Goal: Communication & Community: Share content

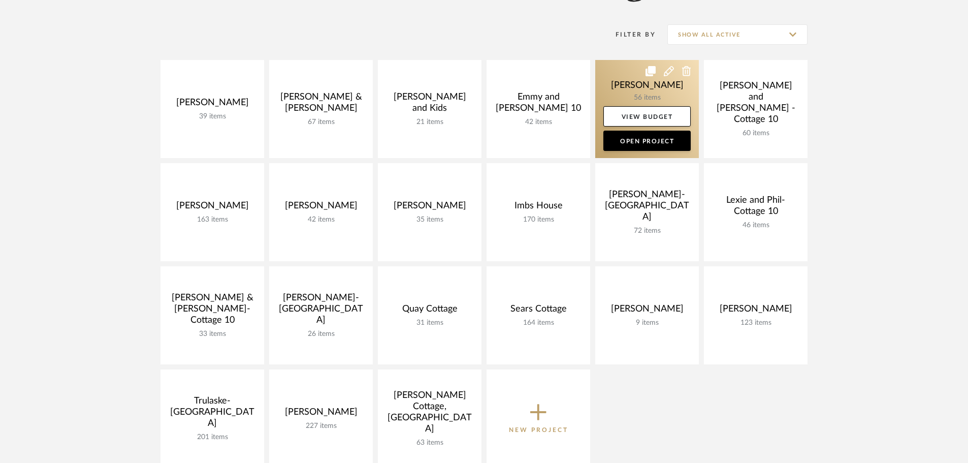
scroll to position [203, 0]
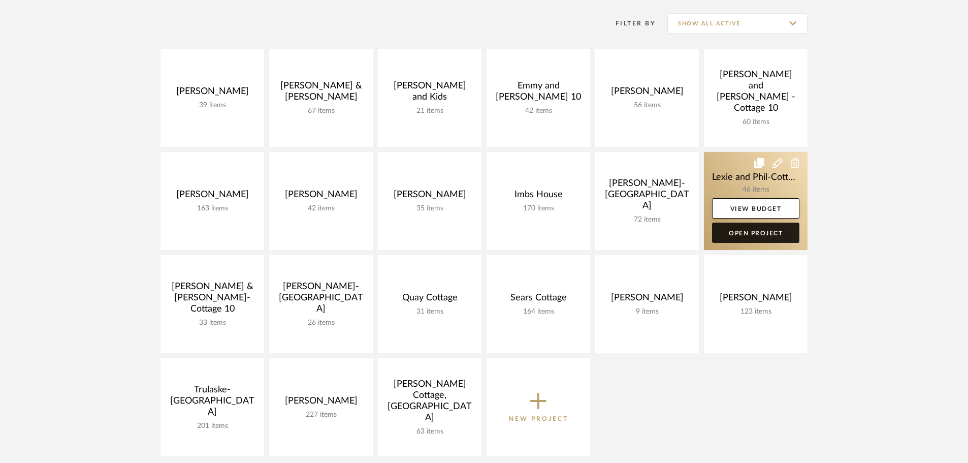
click at [779, 234] on link "Open Project" at bounding box center [755, 233] width 87 height 20
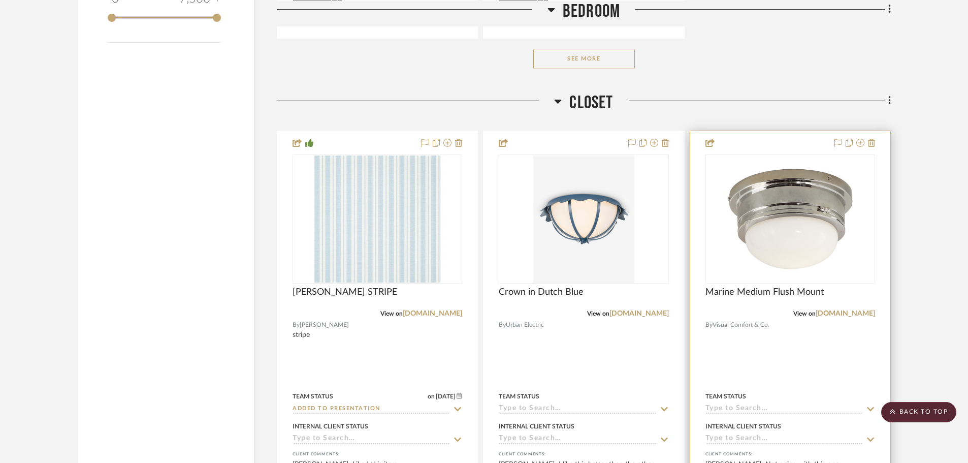
scroll to position [1575, 0]
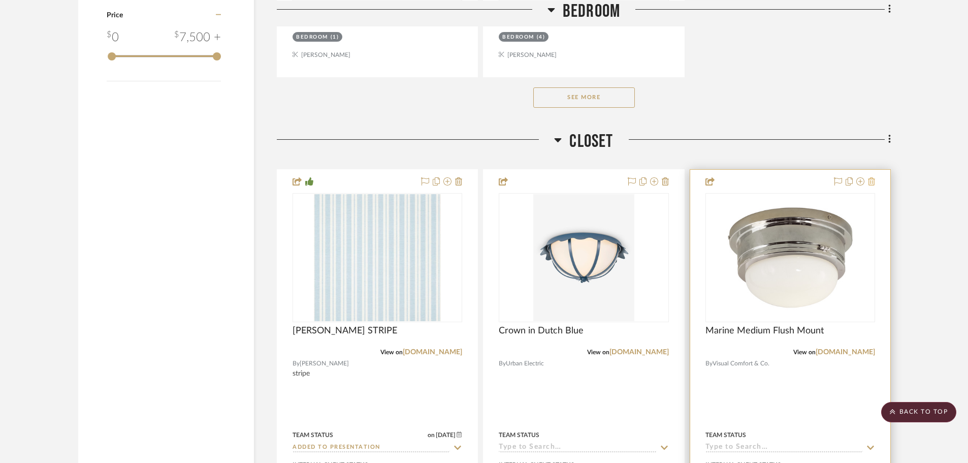
click at [872, 177] on icon at bounding box center [871, 181] width 7 height 8
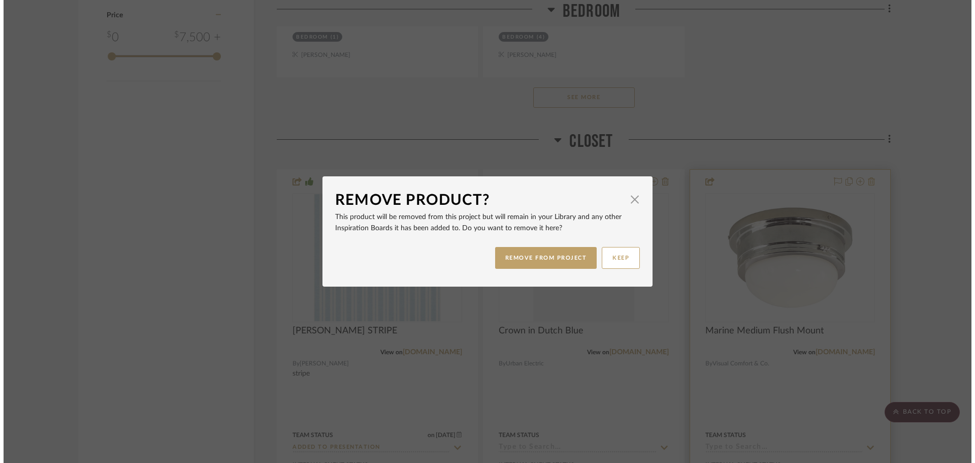
scroll to position [0, 0]
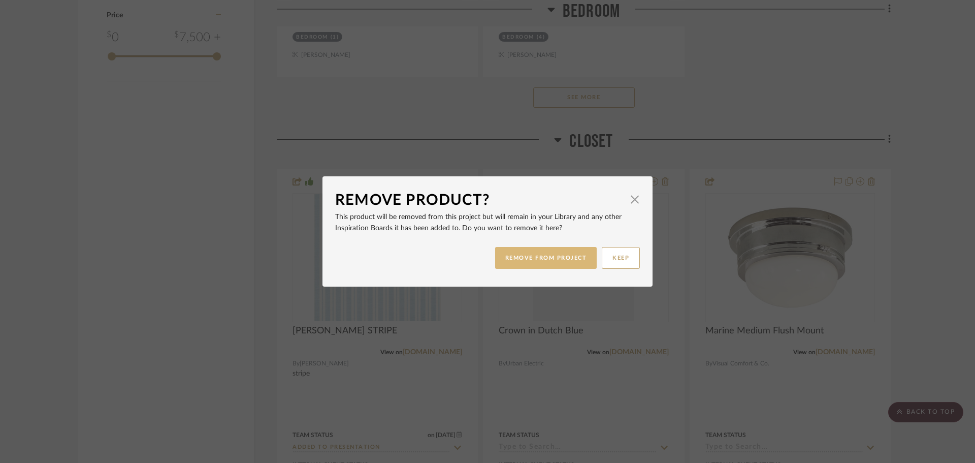
click at [544, 256] on button "REMOVE FROM PROJECT" at bounding box center [546, 258] width 102 height 22
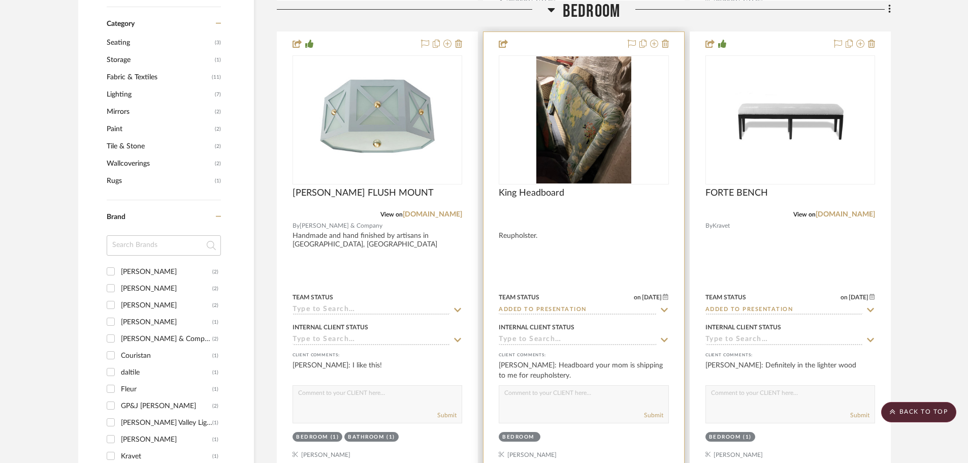
scroll to position [864, 0]
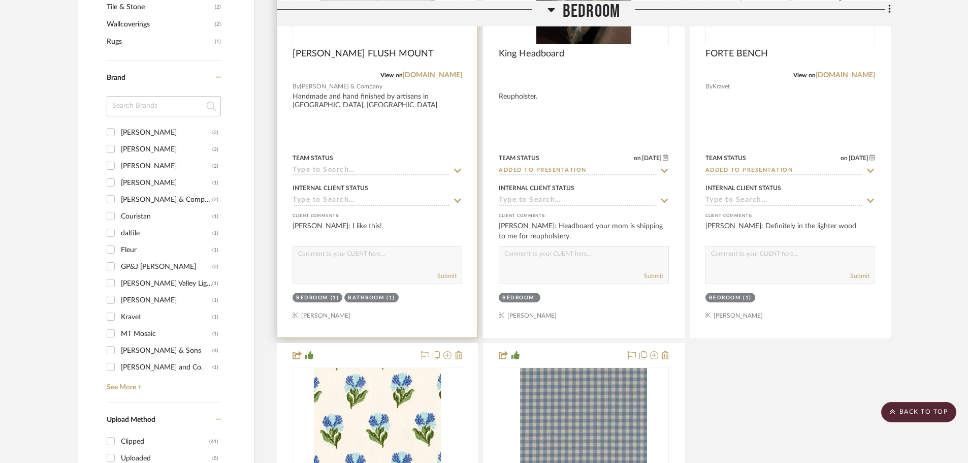
click at [343, 246] on textarea at bounding box center [377, 255] width 169 height 19
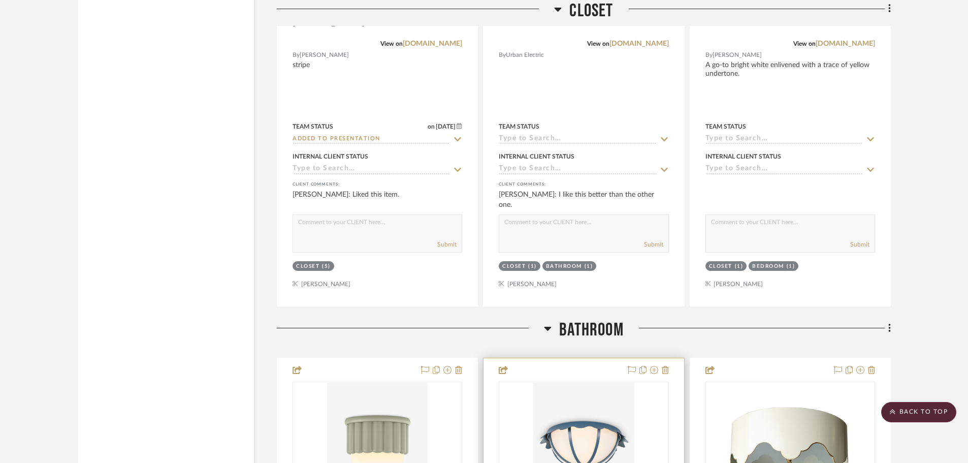
scroll to position [1880, 0]
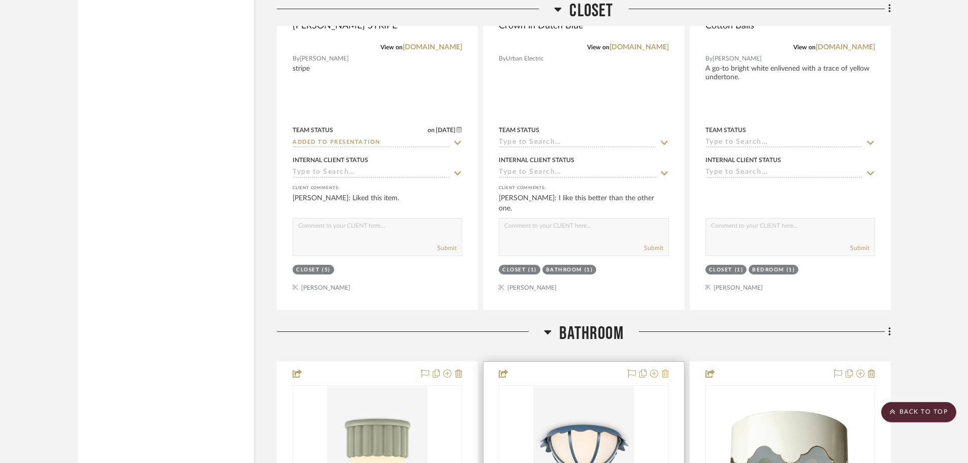
click at [665, 369] on icon at bounding box center [665, 373] width 7 height 8
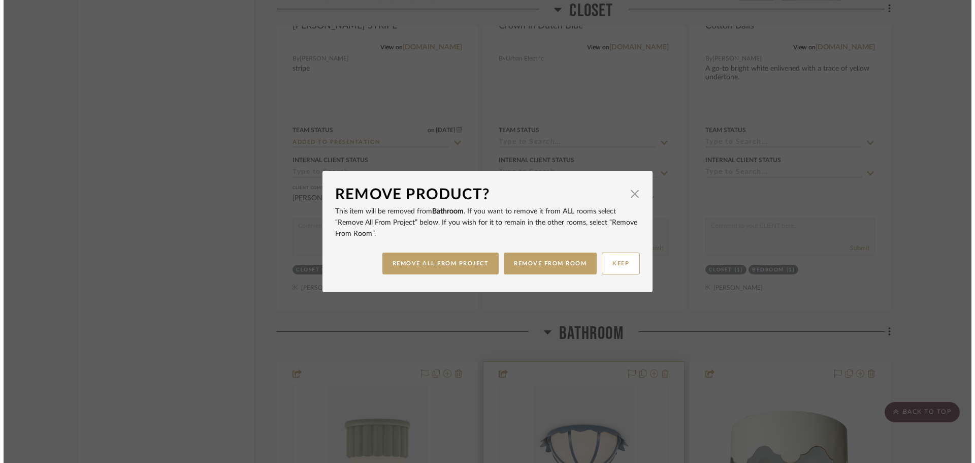
scroll to position [0, 0]
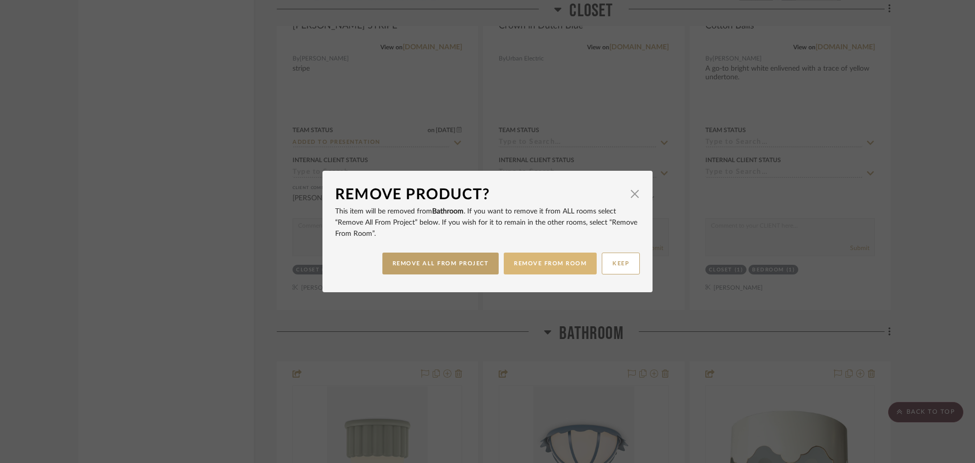
click at [546, 261] on button "REMOVE FROM ROOM" at bounding box center [550, 264] width 93 height 22
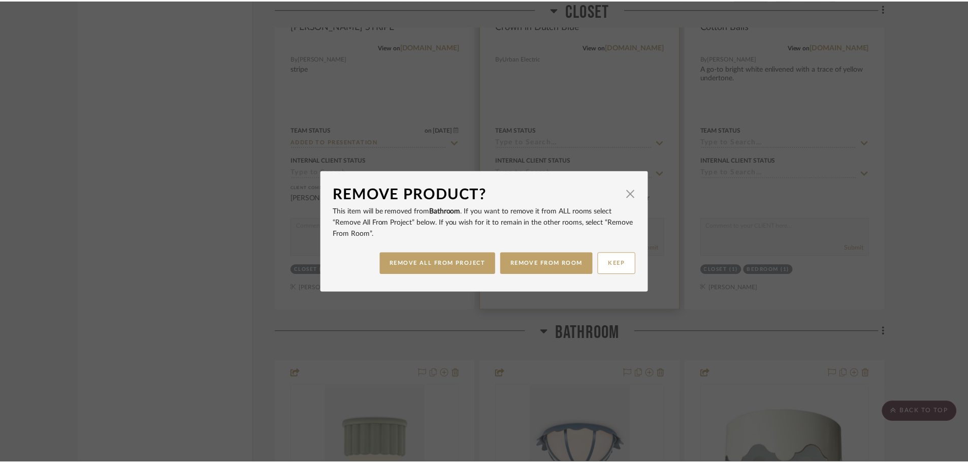
scroll to position [1880, 0]
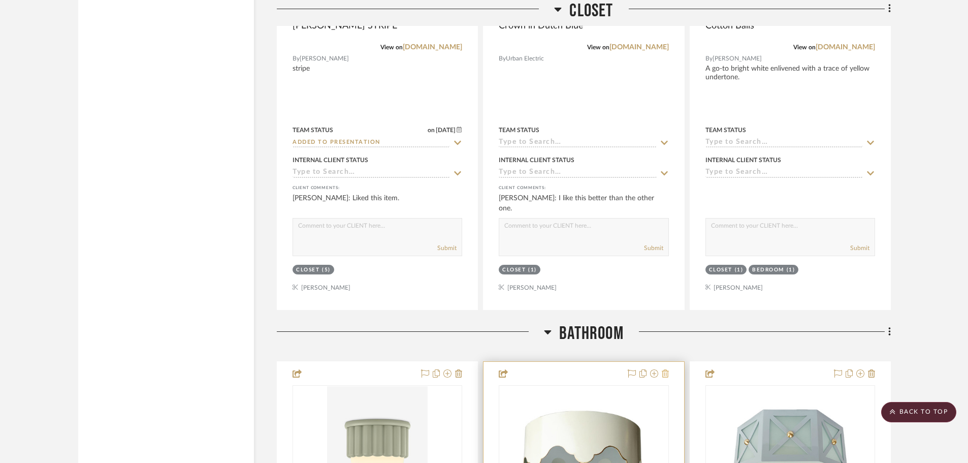
click at [665, 369] on icon at bounding box center [665, 373] width 7 height 8
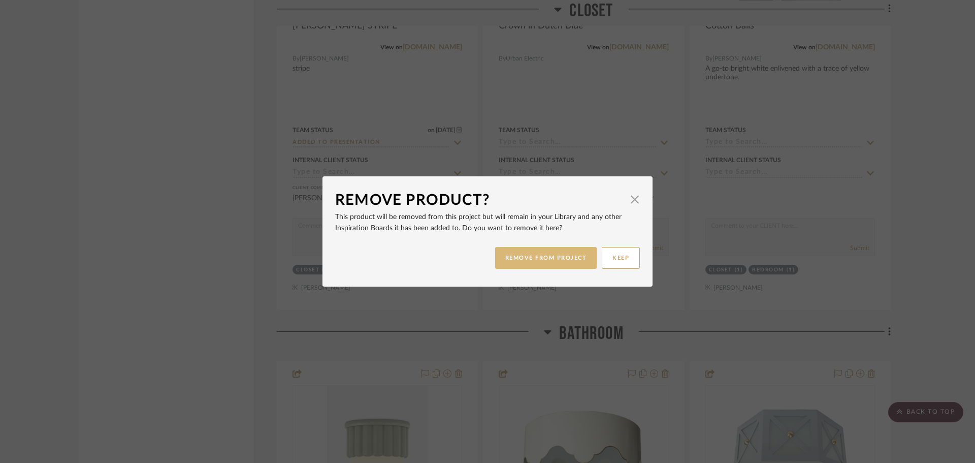
click at [546, 258] on button "REMOVE FROM PROJECT" at bounding box center [546, 258] width 102 height 22
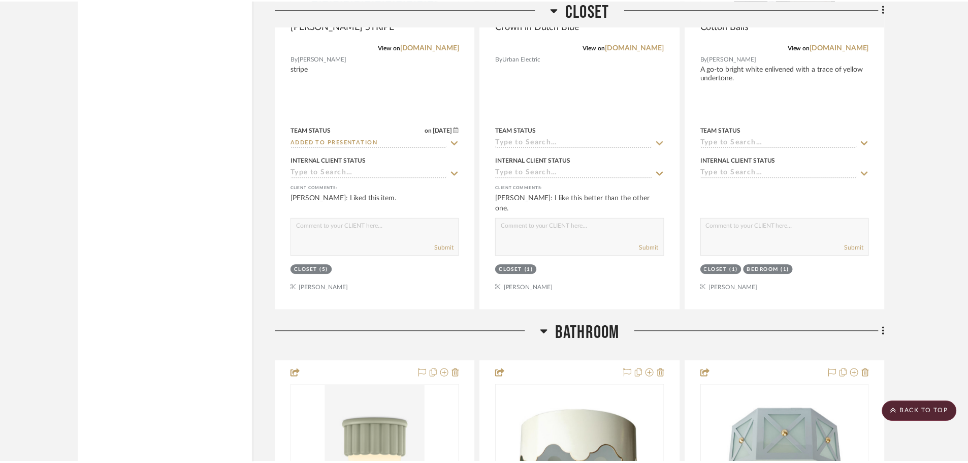
scroll to position [1880, 0]
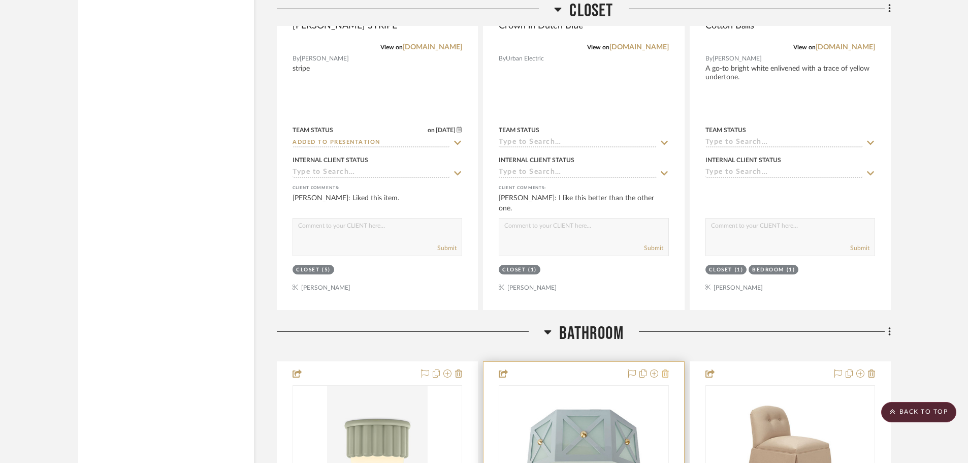
click at [666, 369] on icon at bounding box center [665, 373] width 7 height 8
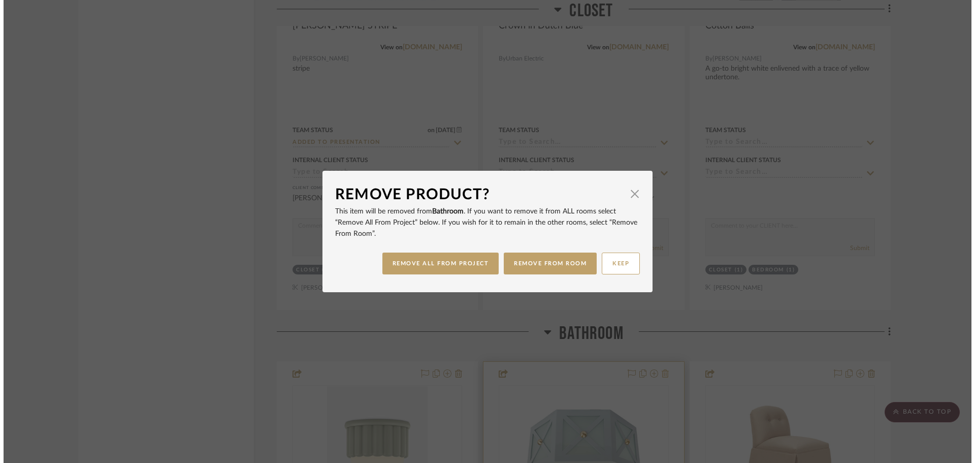
scroll to position [0, 0]
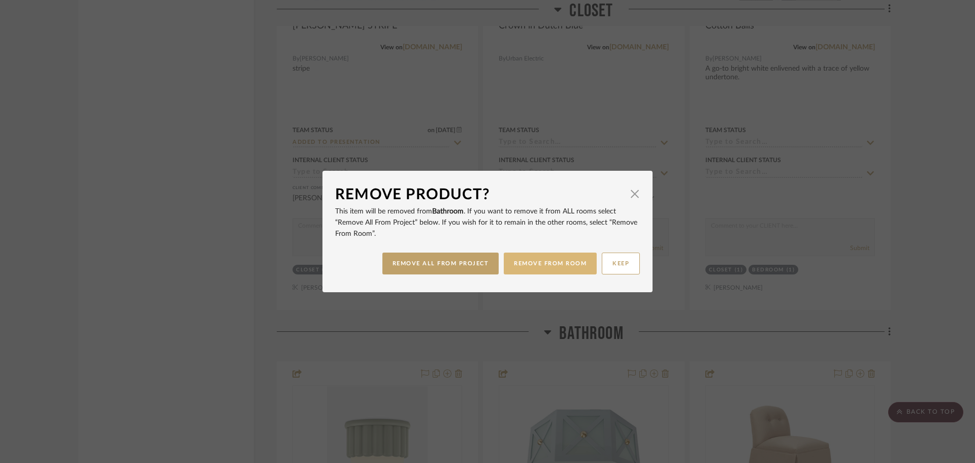
click at [551, 264] on button "REMOVE FROM ROOM" at bounding box center [550, 264] width 93 height 22
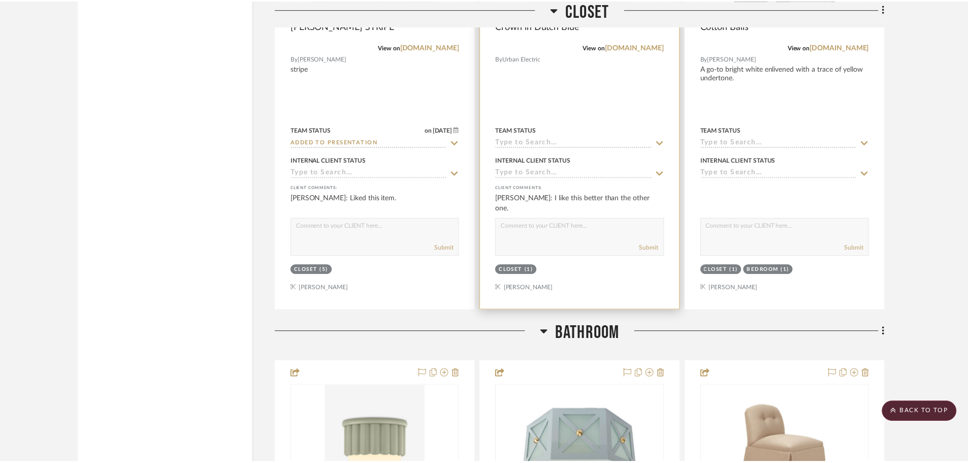
scroll to position [1880, 0]
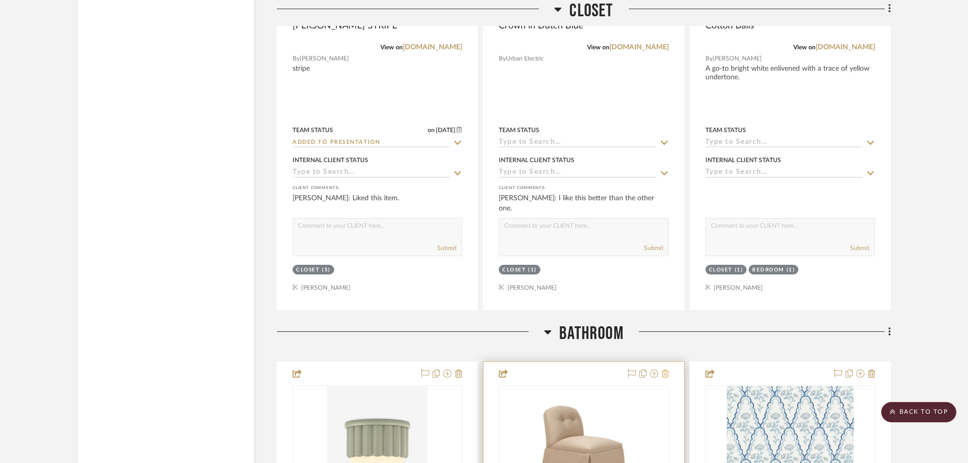
click at [666, 369] on icon at bounding box center [665, 373] width 7 height 8
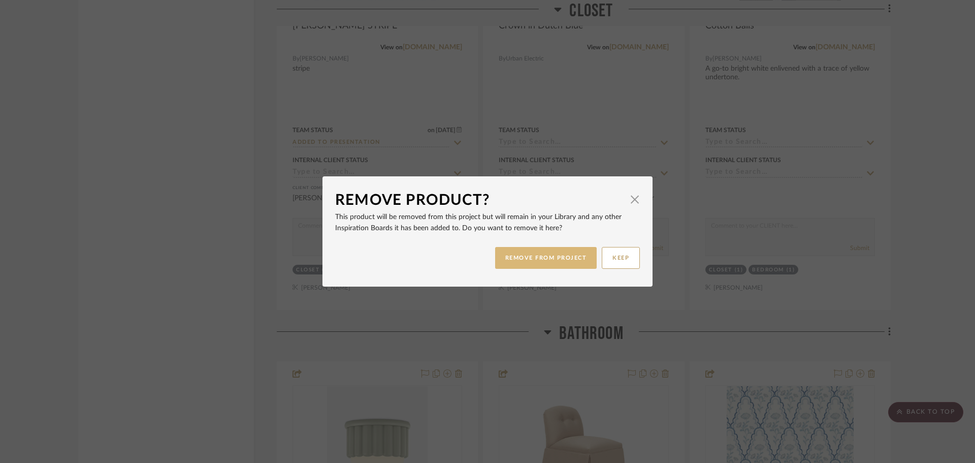
click at [550, 255] on button "REMOVE FROM PROJECT" at bounding box center [546, 258] width 102 height 22
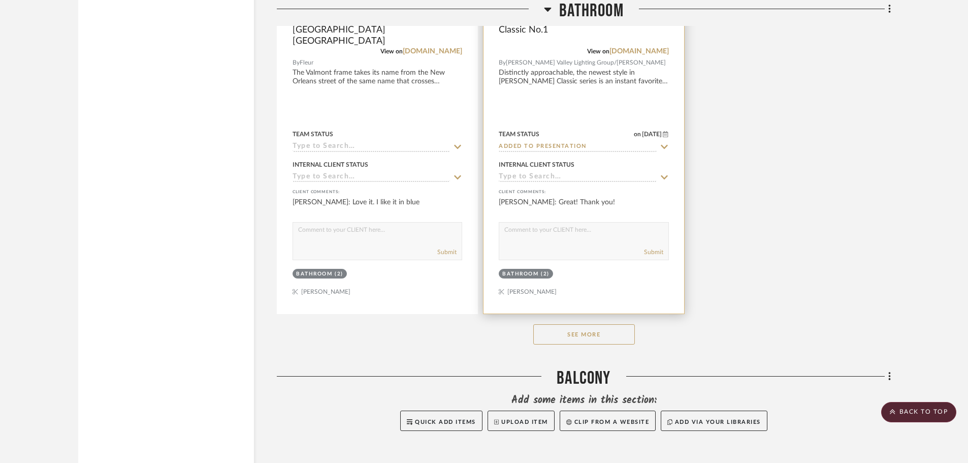
scroll to position [3260, 0]
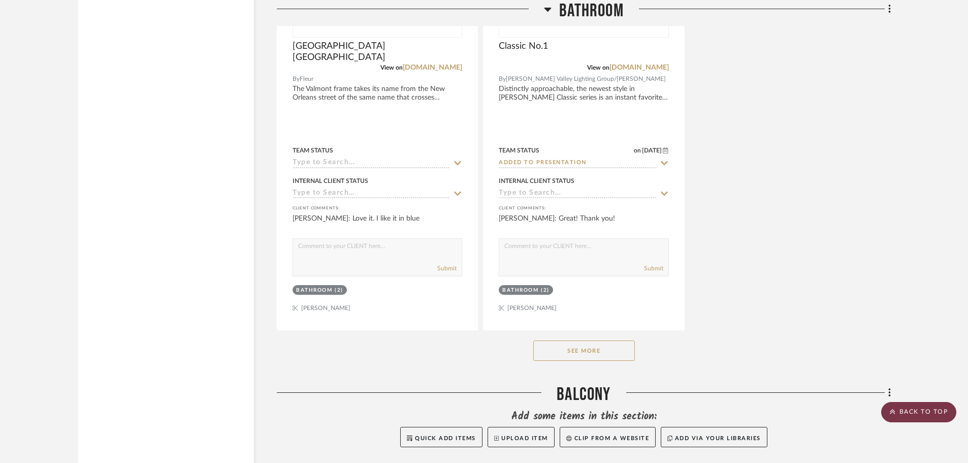
click at [920, 412] on scroll-to-top-button "BACK TO TOP" at bounding box center [919, 412] width 75 height 20
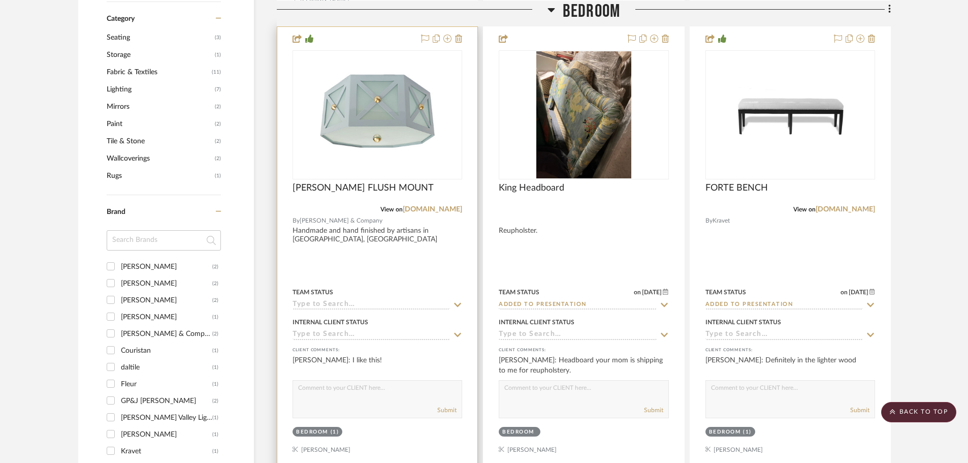
scroll to position [813, 0]
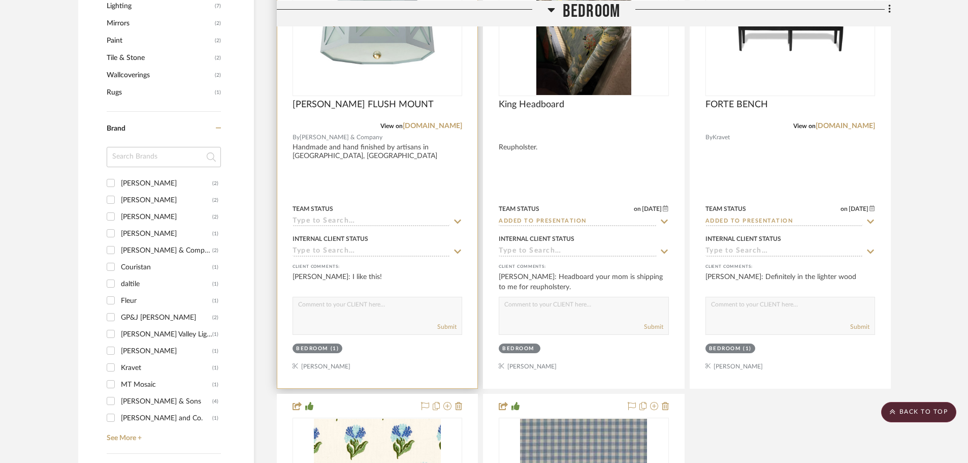
click at [343, 297] on textarea at bounding box center [377, 306] width 169 height 19
type textarea "Would you like two of these in the closet, so the bedroom and the closet lights…"
click at [449, 322] on button "Submit" at bounding box center [446, 326] width 19 height 9
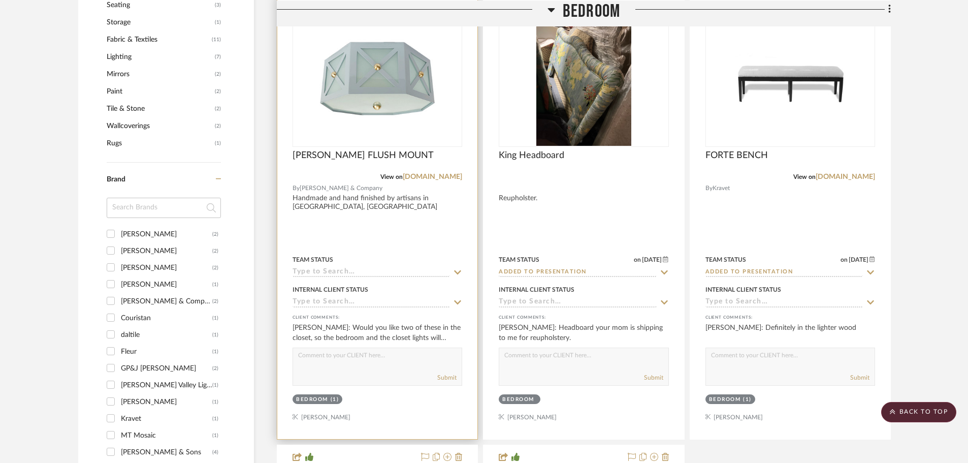
scroll to position [559, 0]
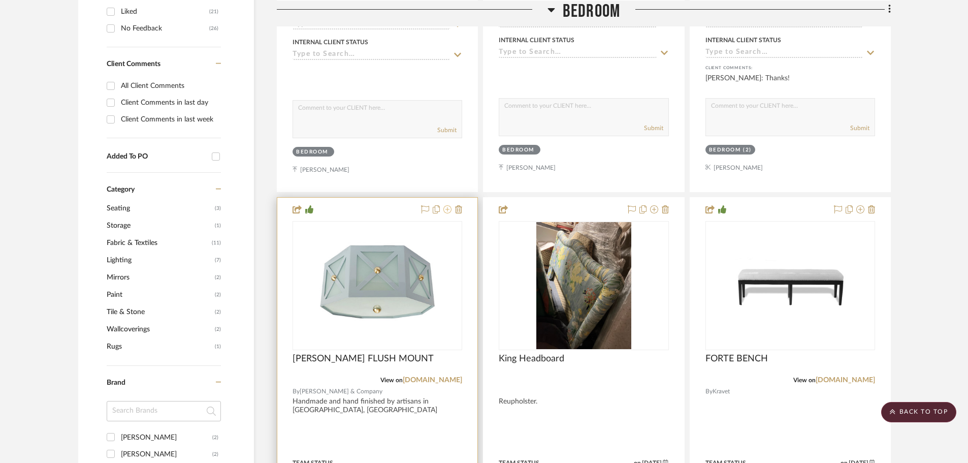
click at [449, 205] on icon at bounding box center [448, 209] width 8 height 8
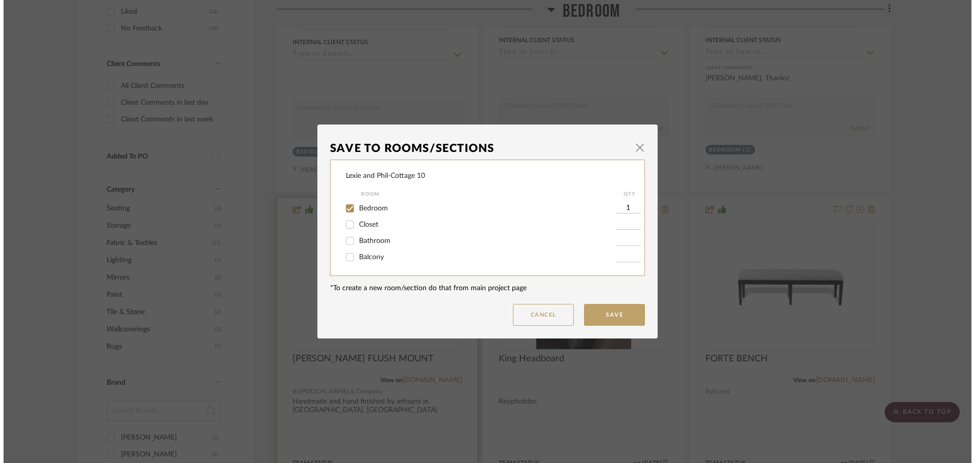
scroll to position [0, 0]
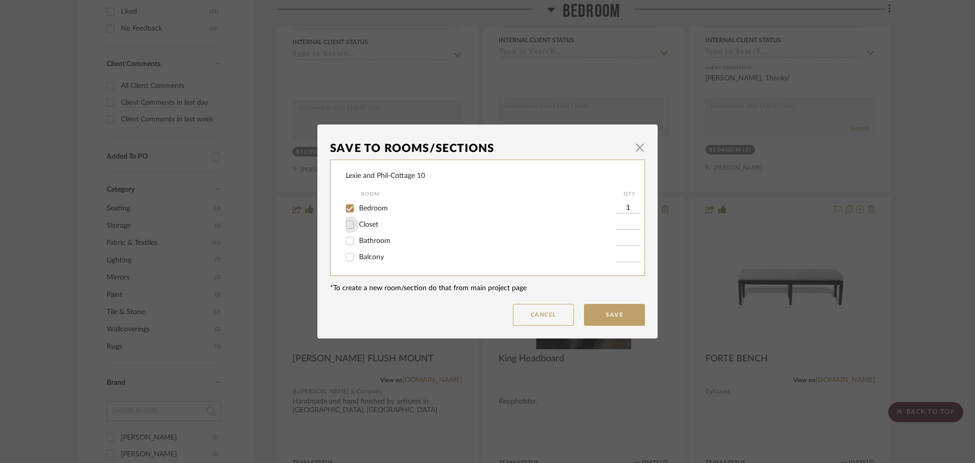
click at [351, 225] on input "Closet" at bounding box center [350, 224] width 16 height 16
checkbox input "true"
click at [628, 224] on input "1" at bounding box center [628, 224] width 25 height 10
type input "2"
click at [614, 316] on button "Save" at bounding box center [614, 315] width 61 height 22
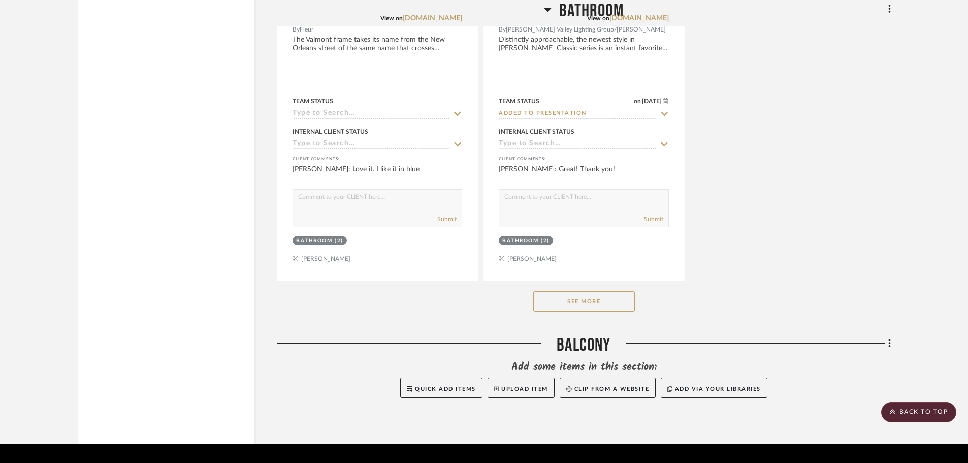
scroll to position [3761, 0]
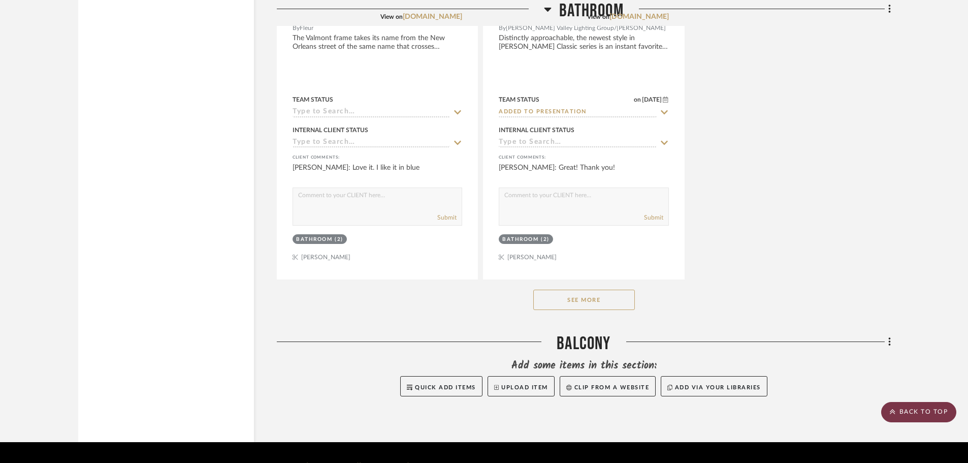
click at [914, 419] on scroll-to-top-button "BACK TO TOP" at bounding box center [919, 412] width 75 height 20
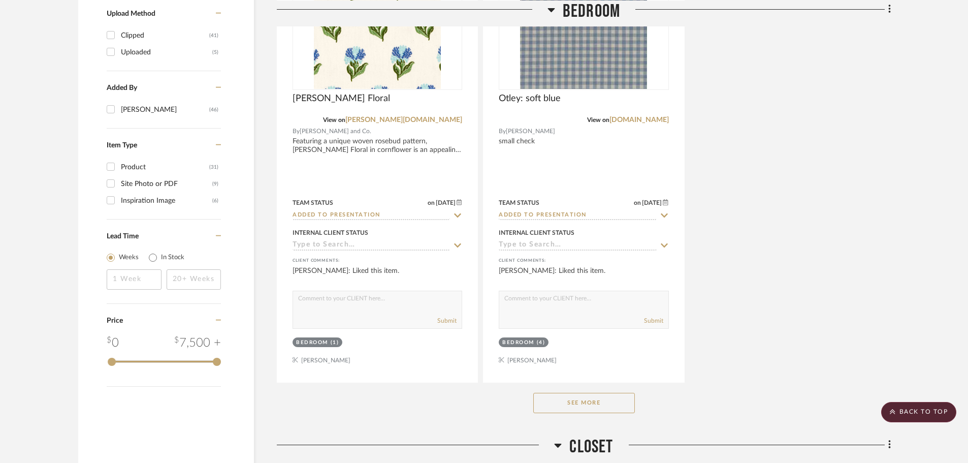
scroll to position [1270, 0]
click at [616, 392] on button "See More" at bounding box center [584, 402] width 102 height 20
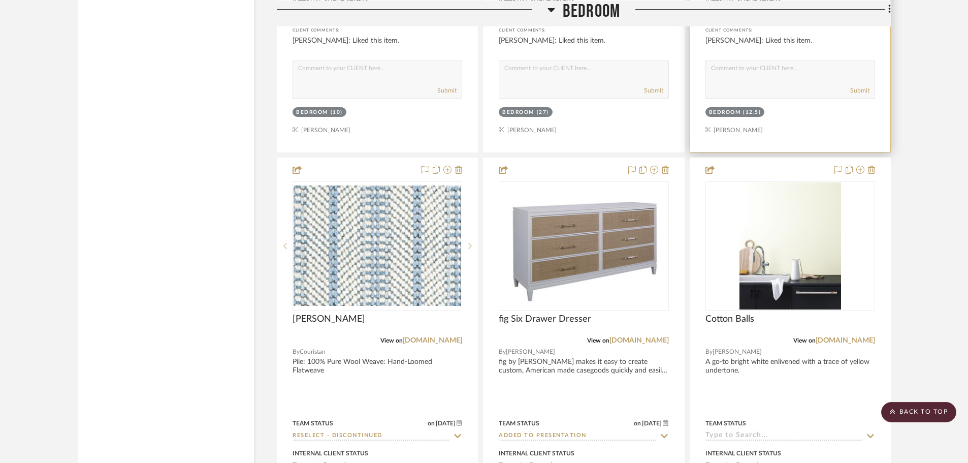
scroll to position [2540, 0]
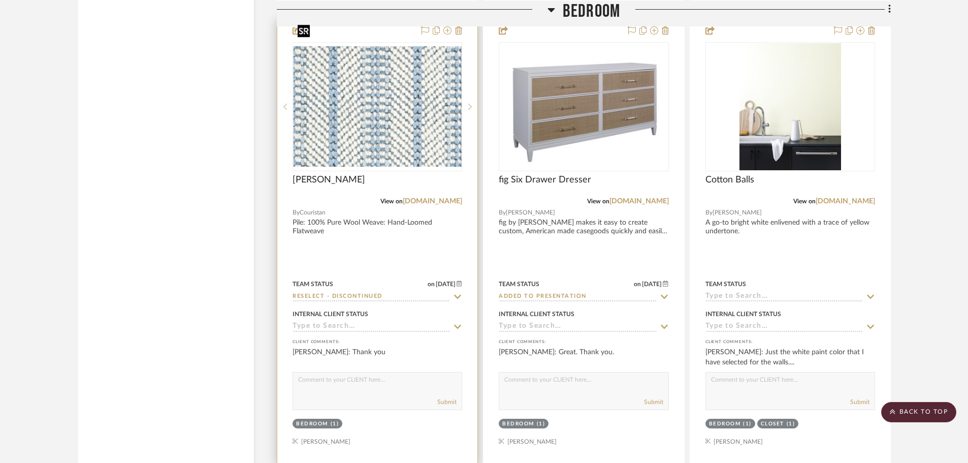
click at [417, 104] on img "0" at bounding box center [378, 106] width 168 height 120
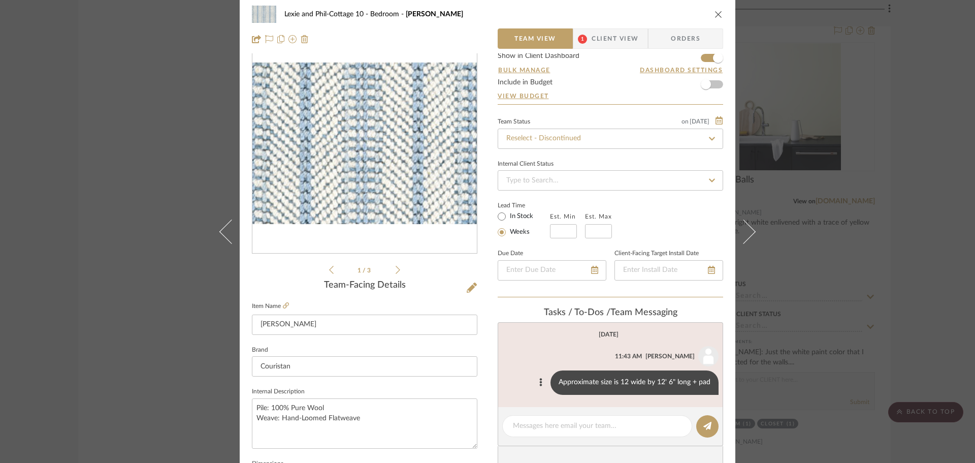
scroll to position [0, 0]
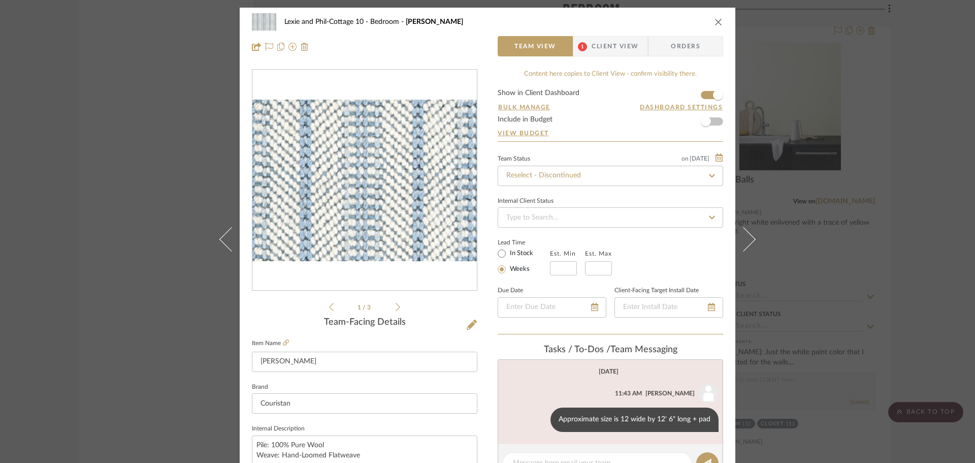
click at [628, 45] on span "Client View" at bounding box center [615, 46] width 47 height 20
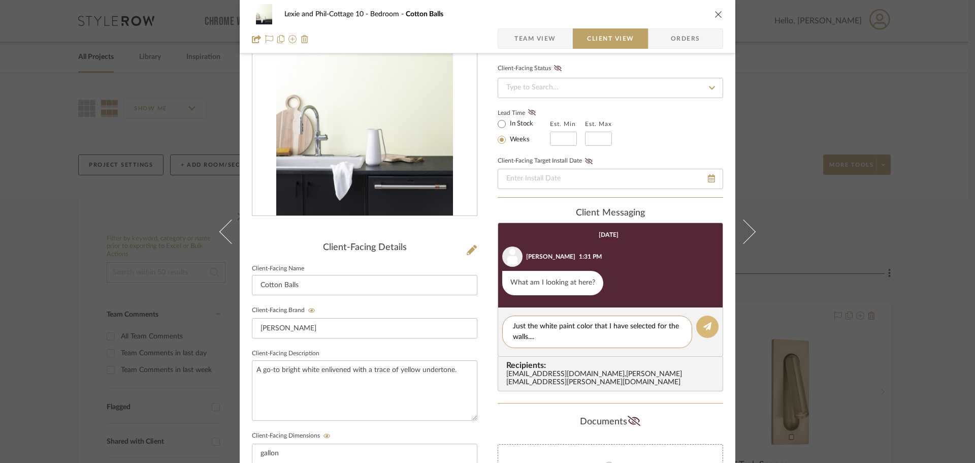
type textarea "Just the white paint color that I have selected for the walls...."
click at [707, 324] on icon at bounding box center [708, 326] width 8 height 8
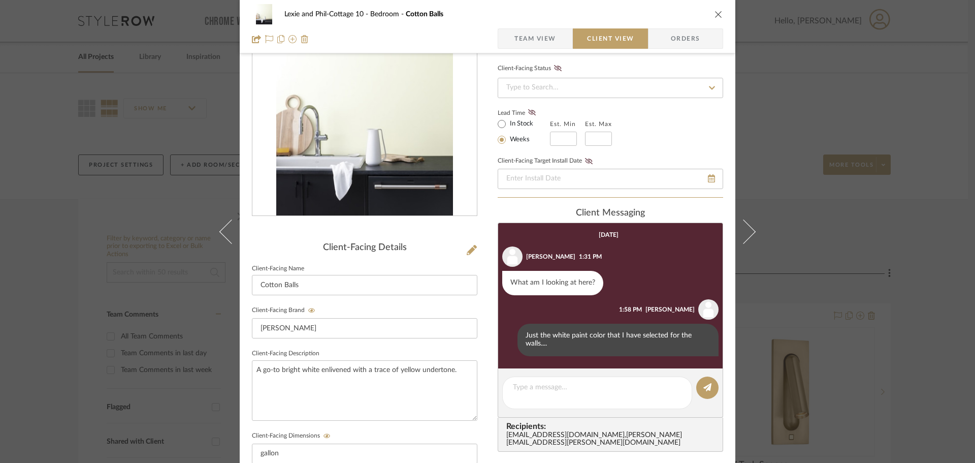
click at [715, 13] on icon "close" at bounding box center [719, 14] width 8 height 8
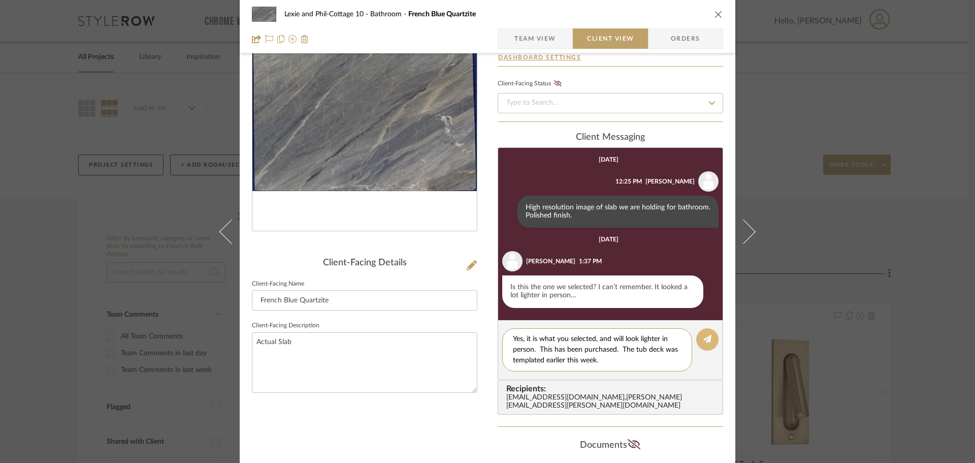
type textarea "Yes, it is what you selected, and will look lighter in person. This has been pu…"
click at [706, 333] on button at bounding box center [708, 339] width 22 height 22
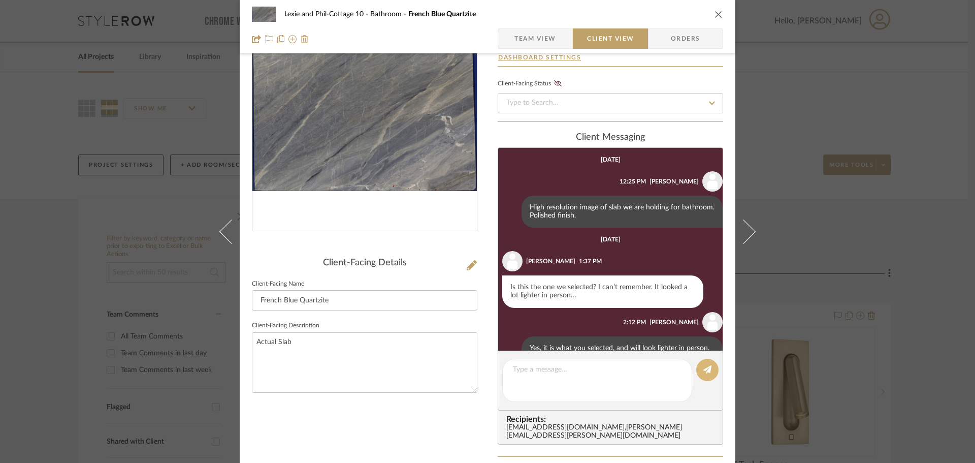
scroll to position [39, 0]
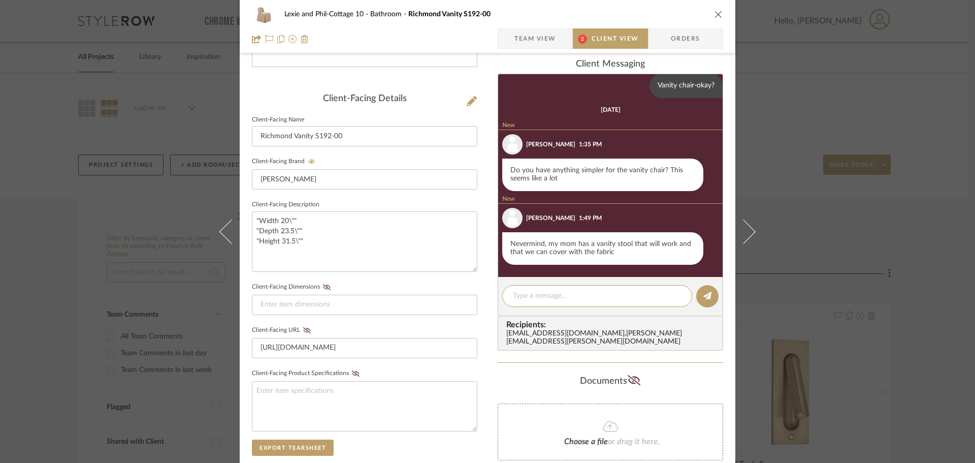
scroll to position [288, 0]
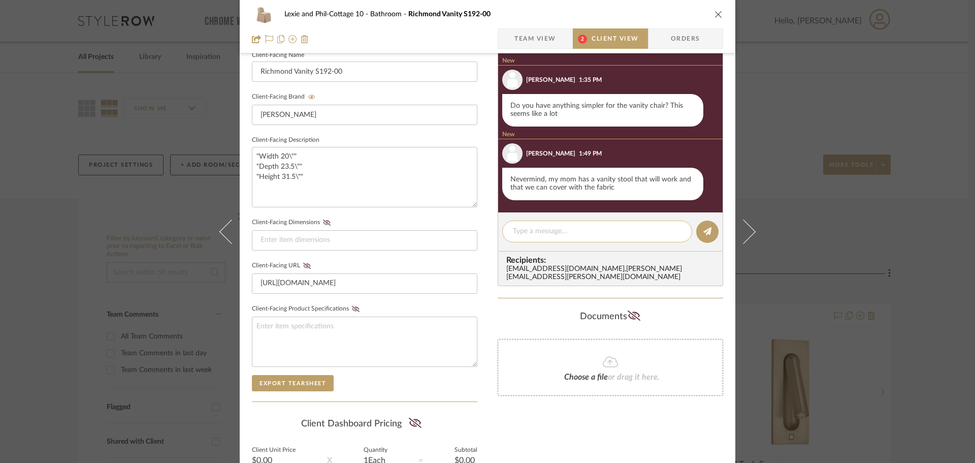
click at [524, 231] on textarea at bounding box center [597, 231] width 169 height 11
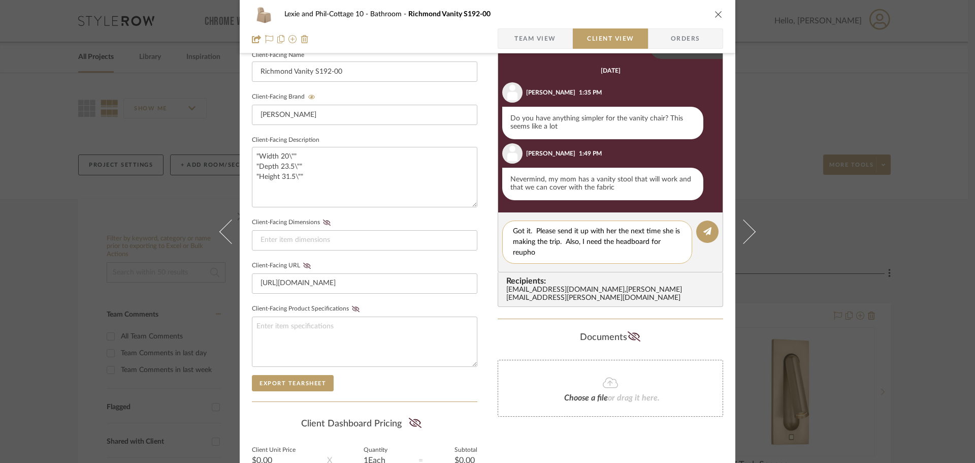
scroll to position [0, 0]
type textarea "Got it. Please send it up with her the next time she is making the trip. Also, …"
click at [704, 236] on button at bounding box center [708, 232] width 22 height 22
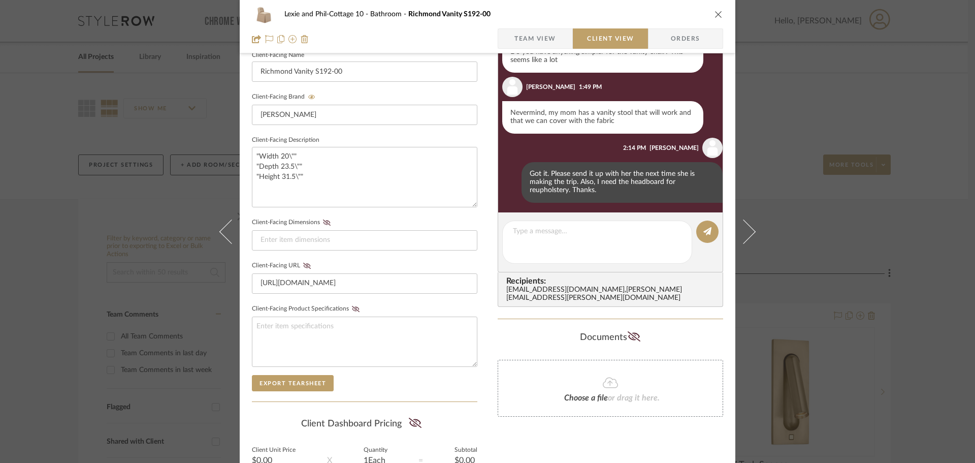
scroll to position [92, 0]
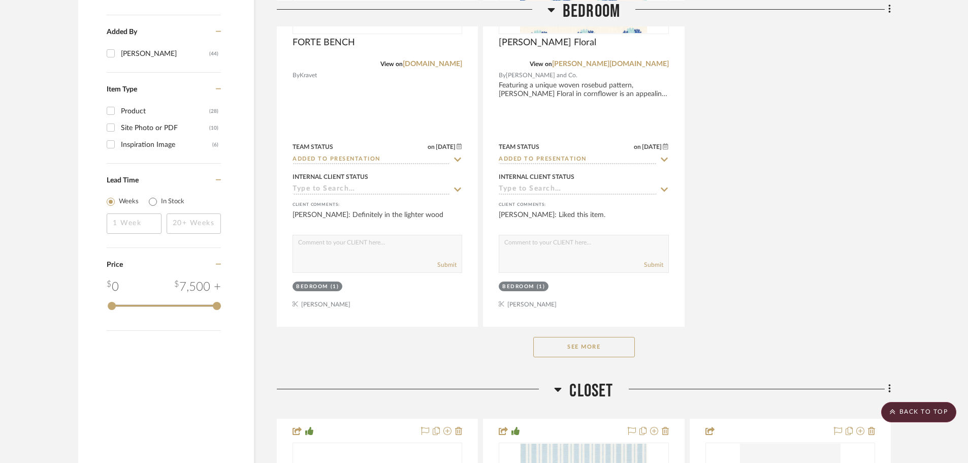
scroll to position [1423, 0]
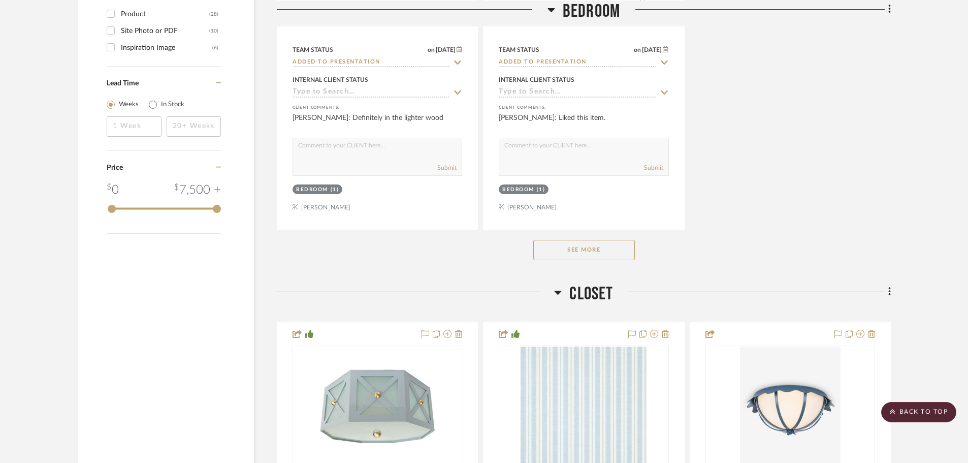
click at [596, 240] on button "See More" at bounding box center [584, 250] width 102 height 20
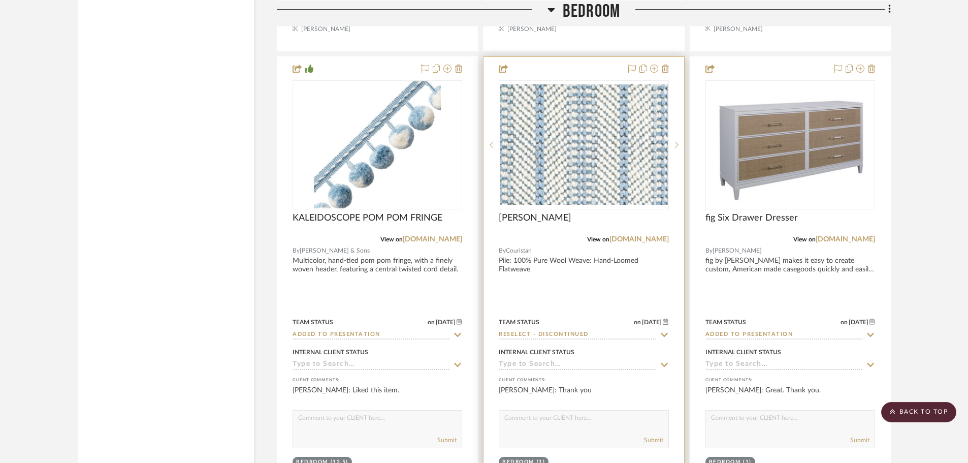
scroll to position [2439, 0]
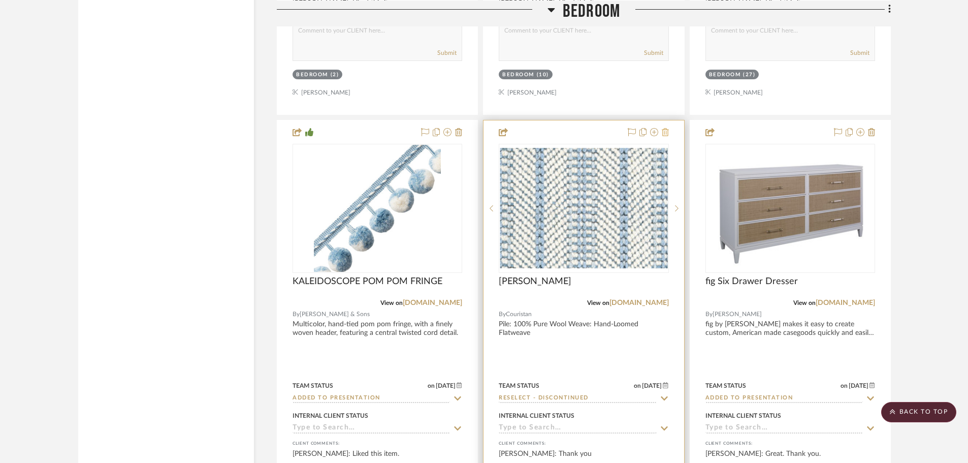
click at [665, 128] on icon at bounding box center [665, 132] width 7 height 8
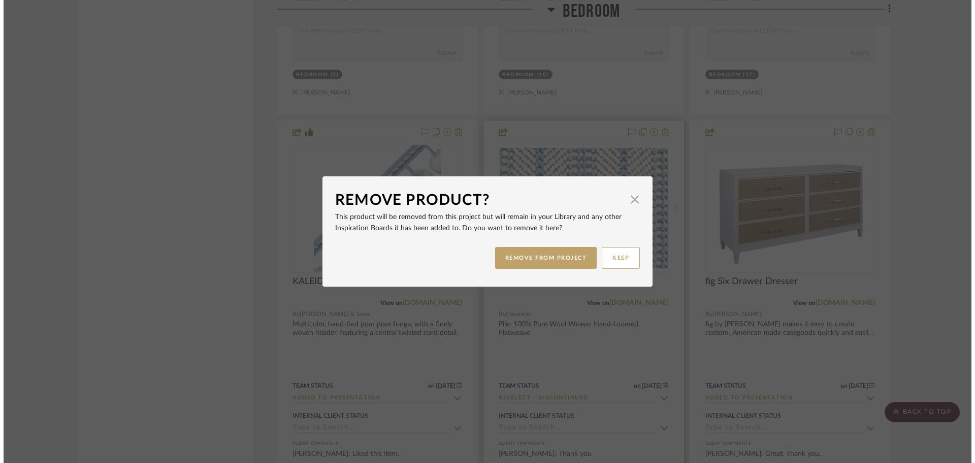
scroll to position [0, 0]
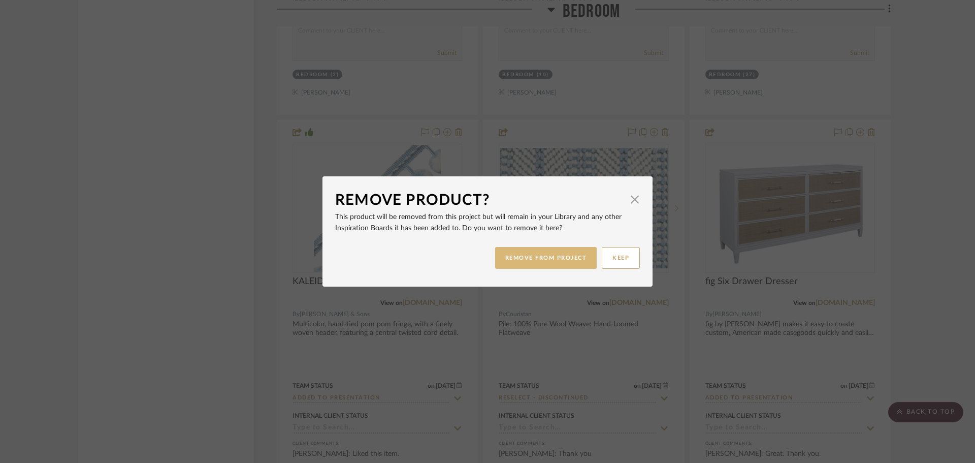
click at [544, 262] on button "REMOVE FROM PROJECT" at bounding box center [546, 258] width 102 height 22
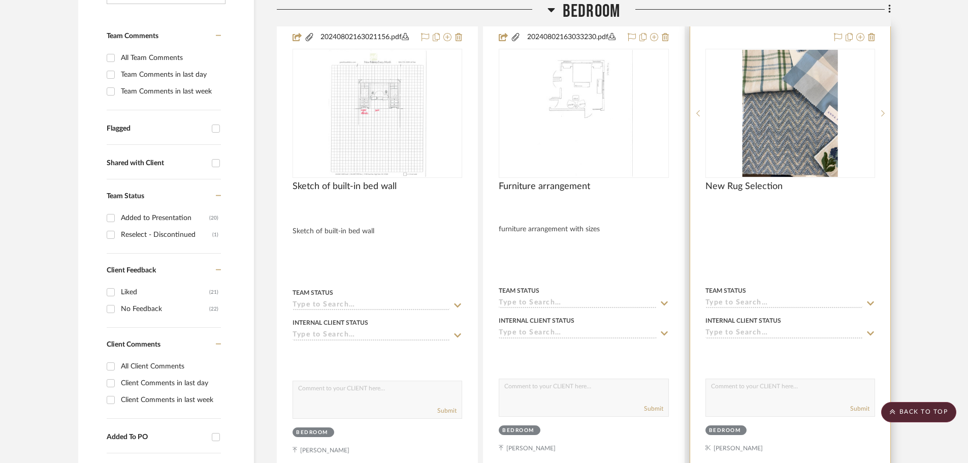
scroll to position [203, 0]
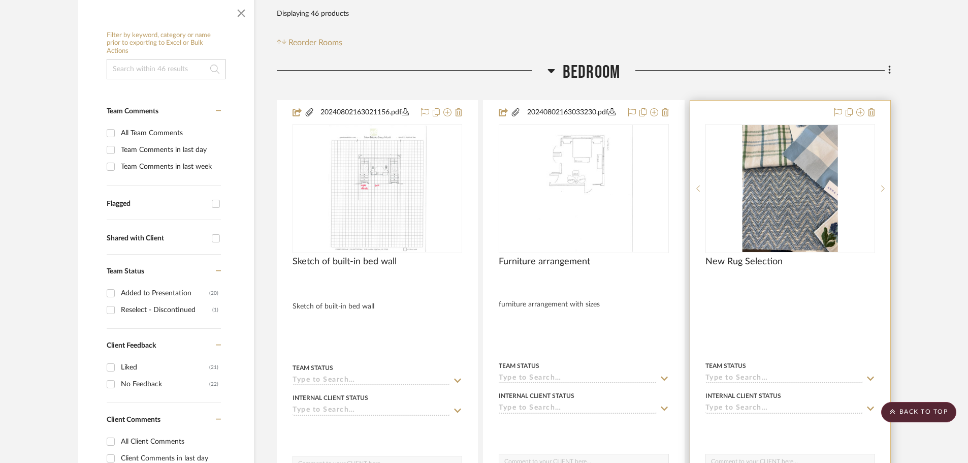
click at [860, 159] on div "0" at bounding box center [790, 188] width 169 height 128
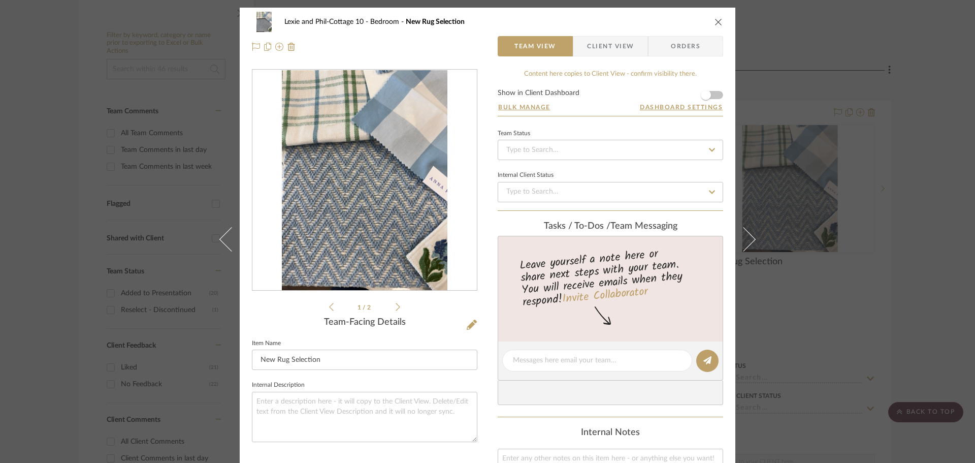
click at [601, 48] on span "Client View" at bounding box center [610, 46] width 47 height 20
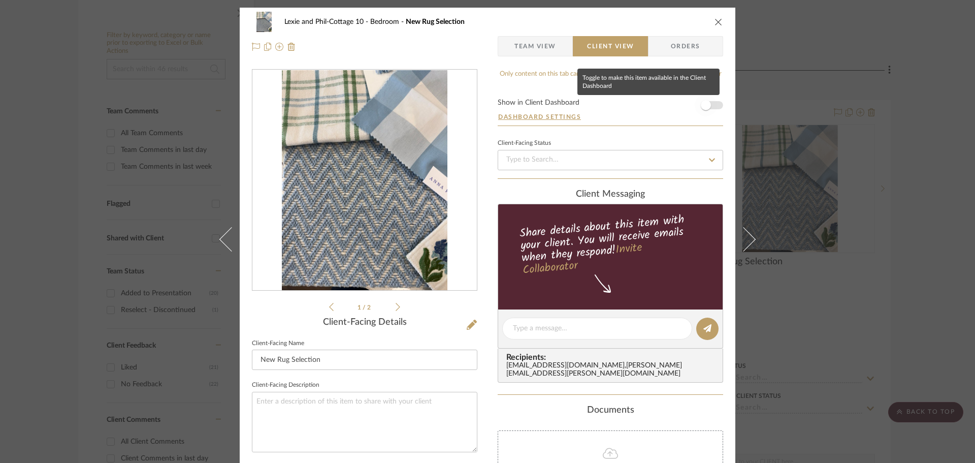
click at [703, 106] on span "button" at bounding box center [706, 105] width 10 height 10
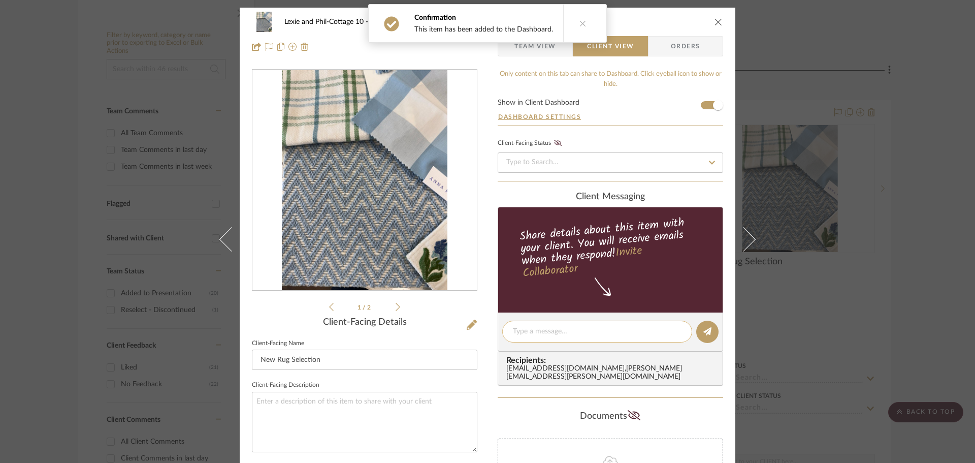
click at [542, 332] on textarea at bounding box center [597, 331] width 169 height 11
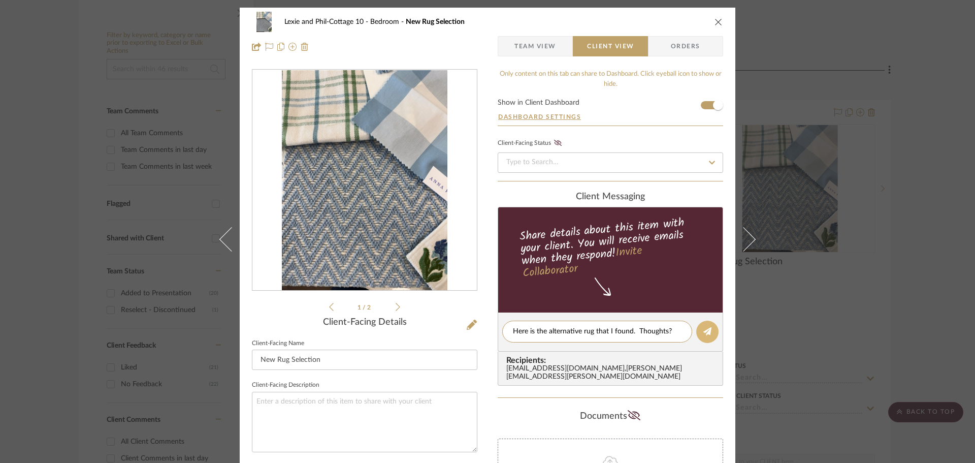
type textarea "Here is the alternative rug that I found. Thoughts?"
click at [704, 329] on icon at bounding box center [708, 331] width 8 height 8
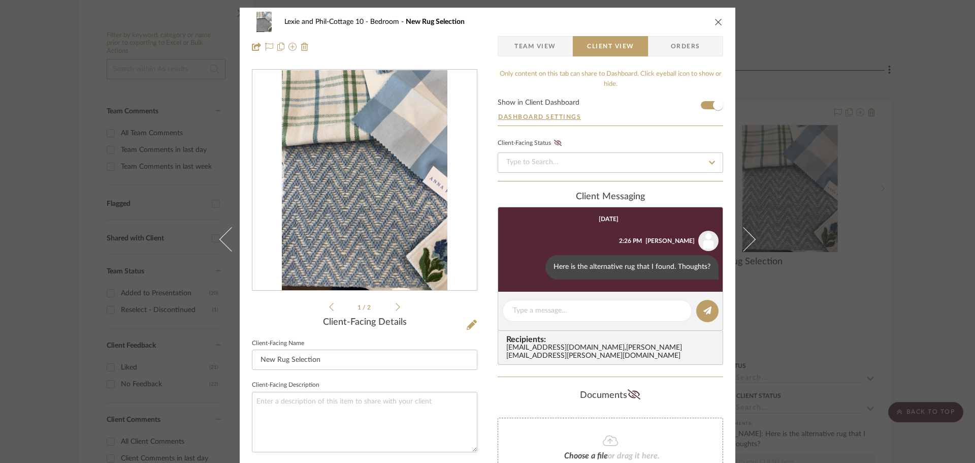
click at [717, 22] on icon "close" at bounding box center [719, 22] width 8 height 8
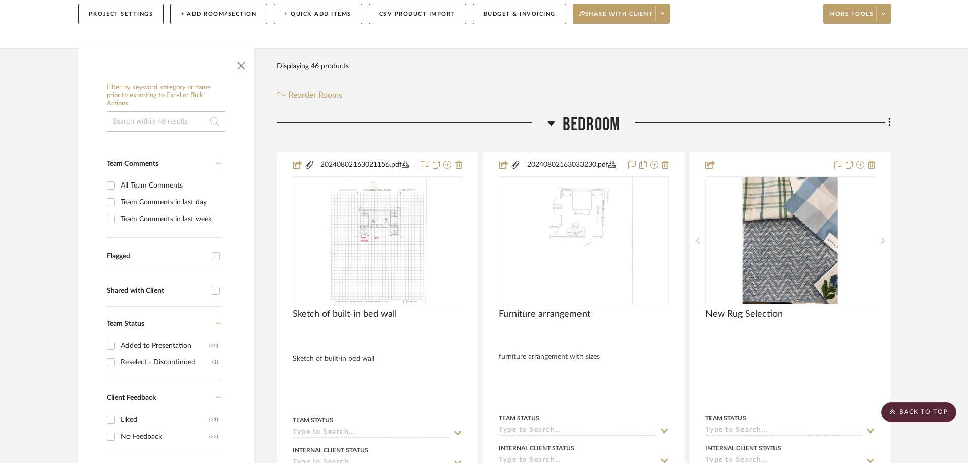
scroll to position [102, 0]
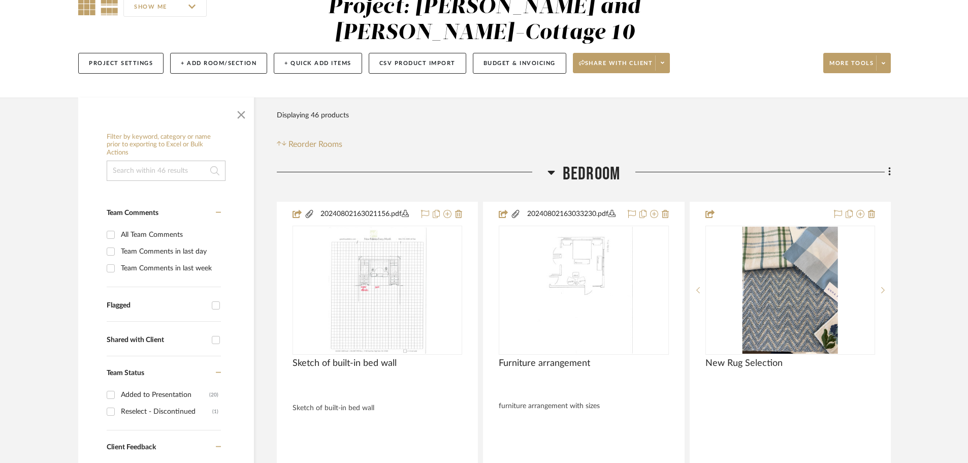
click at [86, 5] on icon at bounding box center [86, 6] width 17 height 17
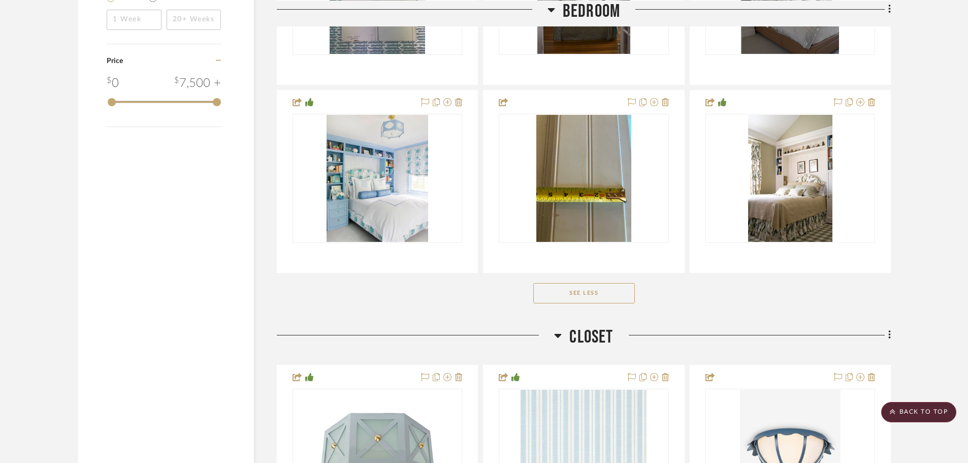
scroll to position [1575, 0]
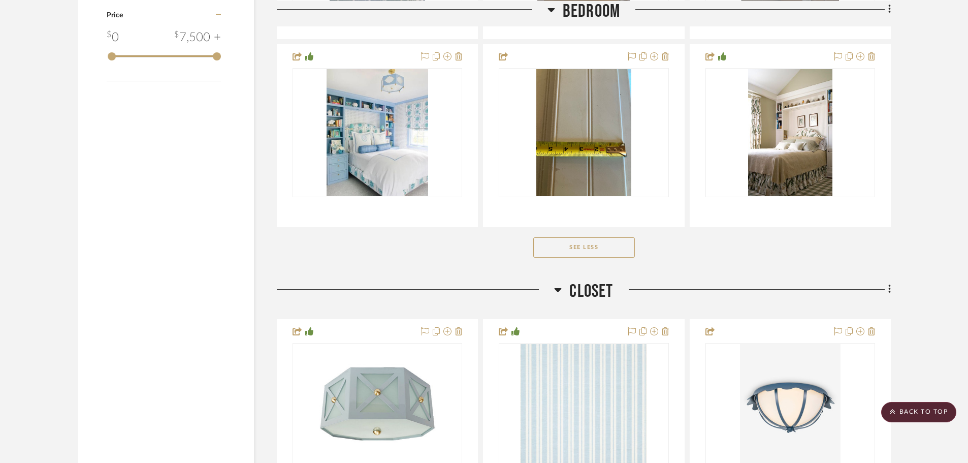
click at [618, 237] on button "See Less" at bounding box center [584, 247] width 102 height 20
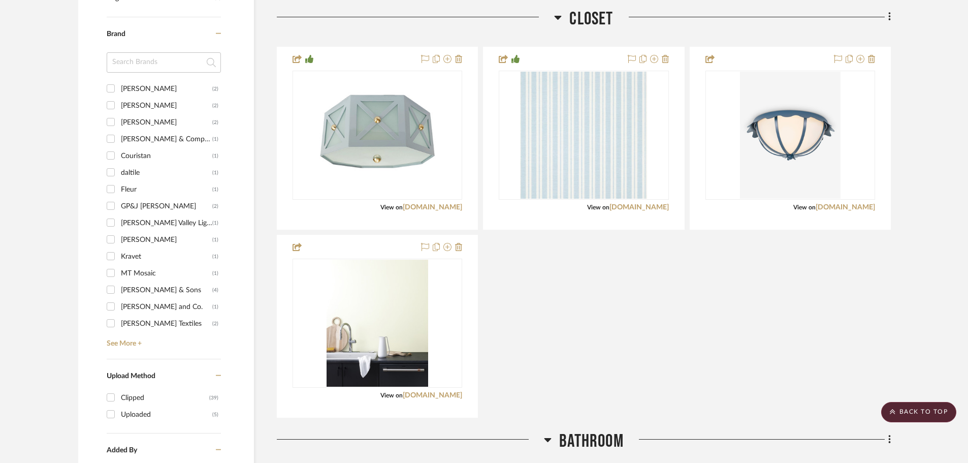
scroll to position [1046, 0]
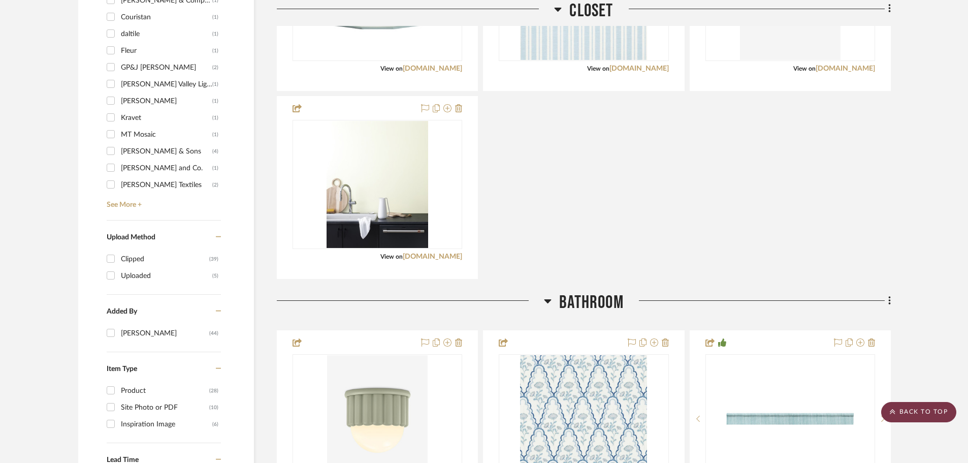
click at [904, 417] on scroll-to-top-button "BACK TO TOP" at bounding box center [919, 412] width 75 height 20
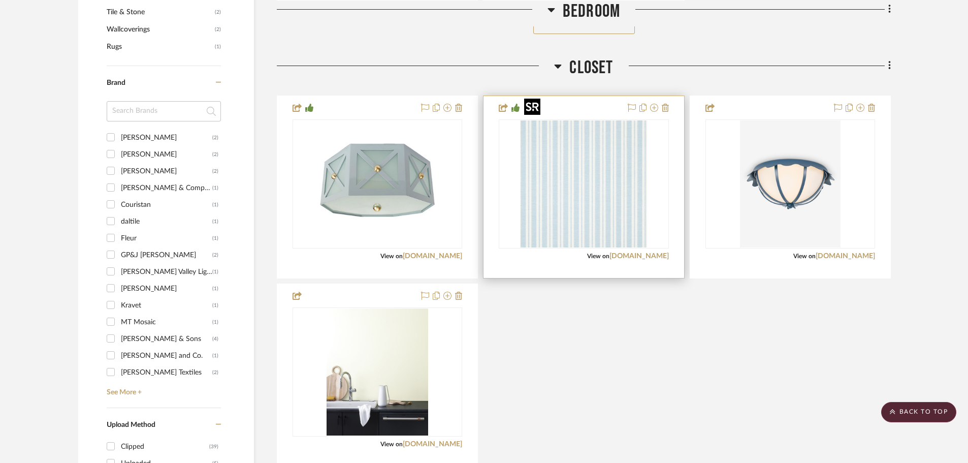
scroll to position [864, 0]
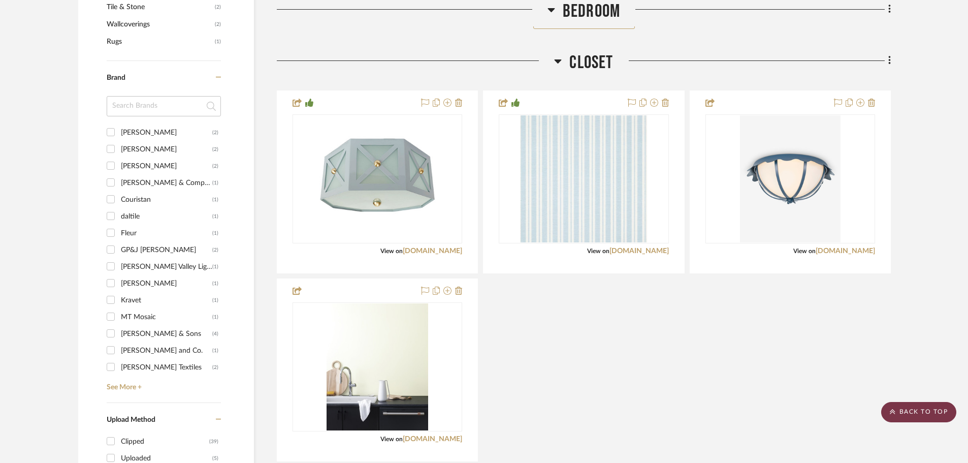
click at [919, 413] on scroll-to-top-button "BACK TO TOP" at bounding box center [919, 412] width 75 height 20
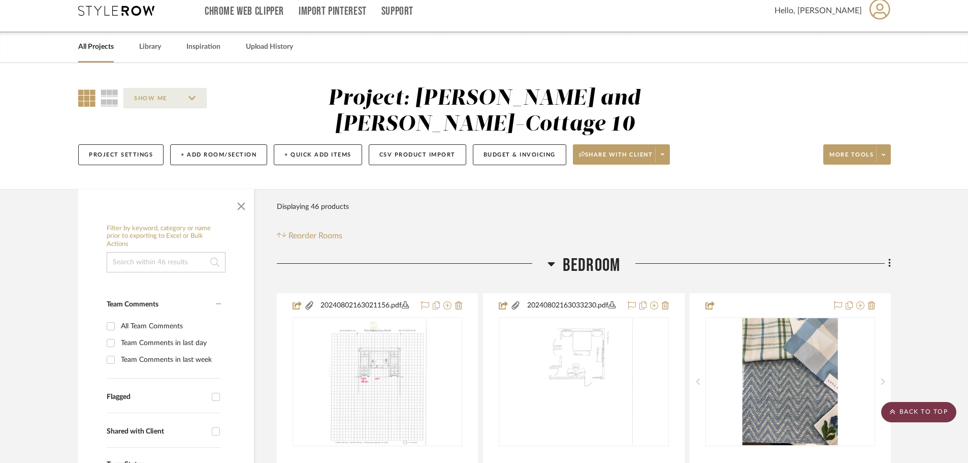
scroll to position [0, 0]
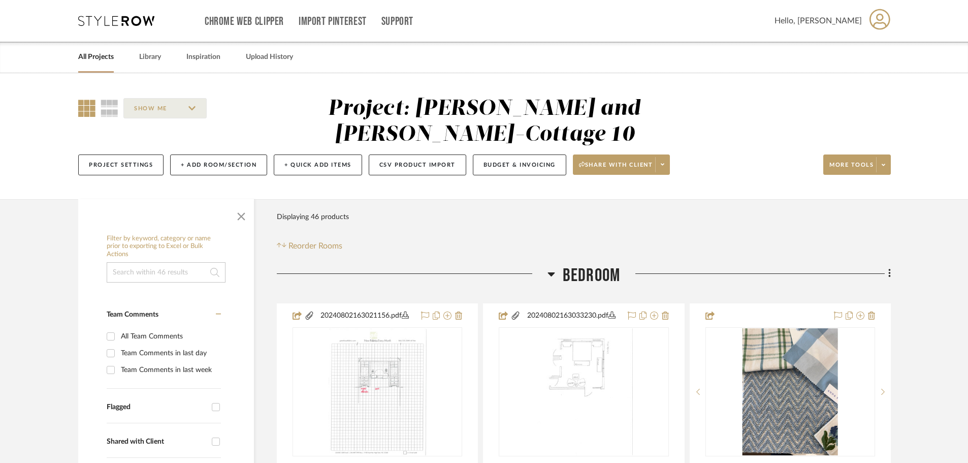
click at [91, 54] on link "All Projects" at bounding box center [96, 57] width 36 height 14
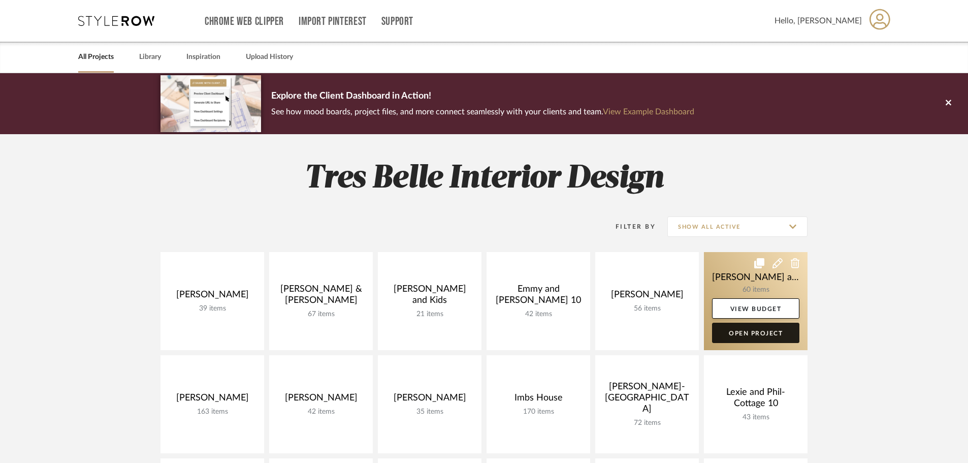
click at [741, 338] on link "Open Project" at bounding box center [755, 333] width 87 height 20
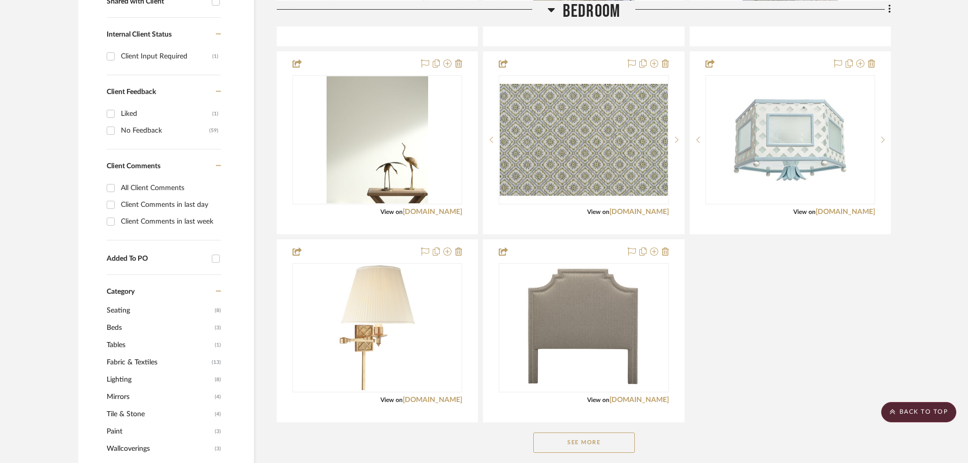
scroll to position [559, 0]
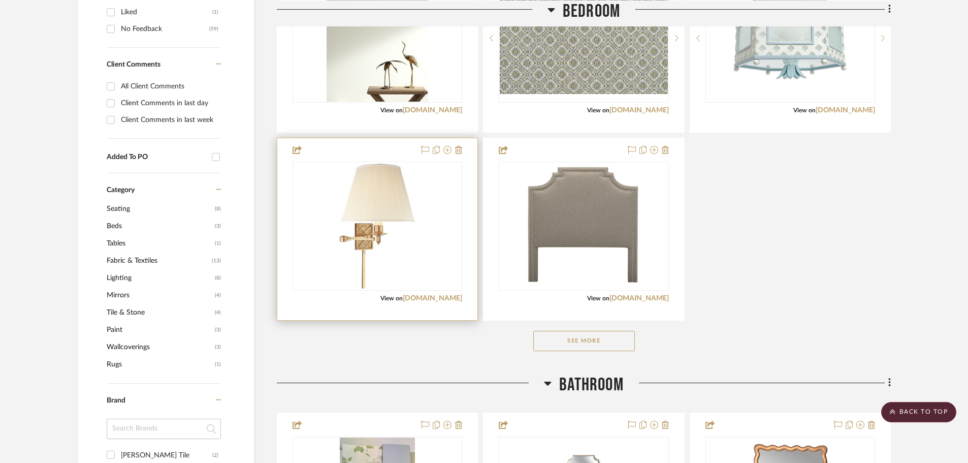
click at [0, 0] on div at bounding box center [0, 0] width 0 height 0
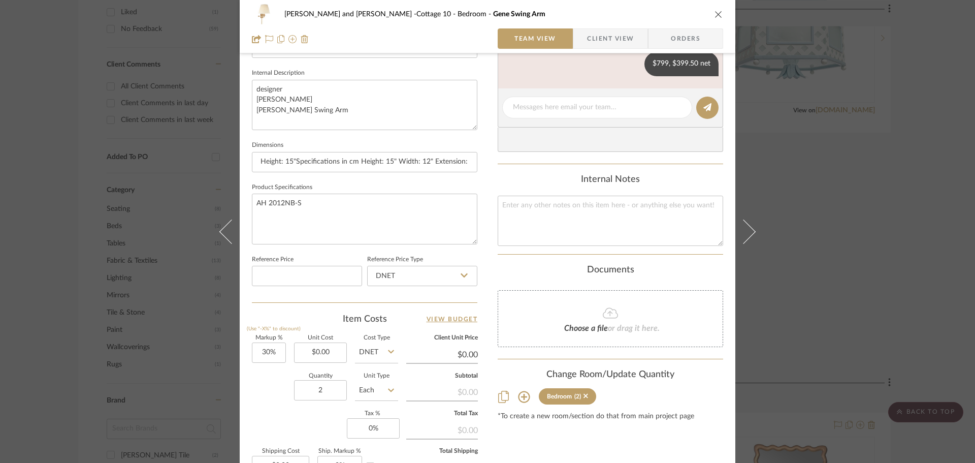
scroll to position [152, 0]
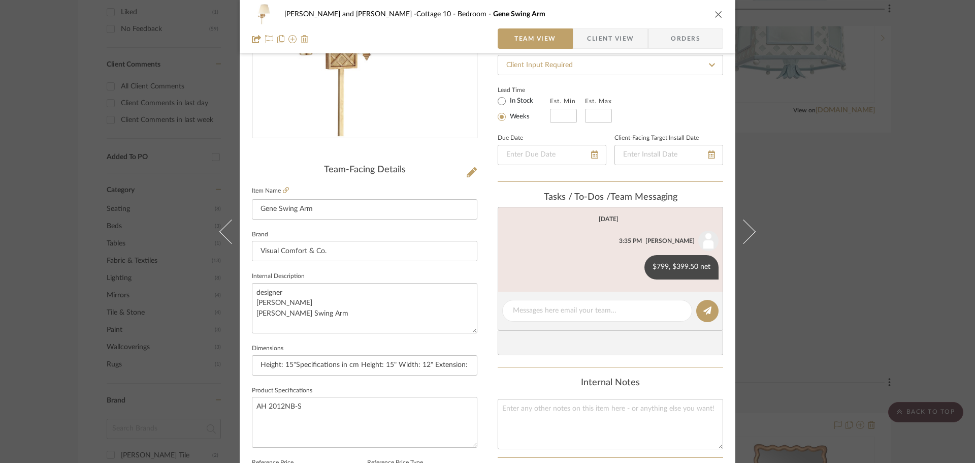
click at [610, 43] on span "Client View" at bounding box center [610, 38] width 47 height 20
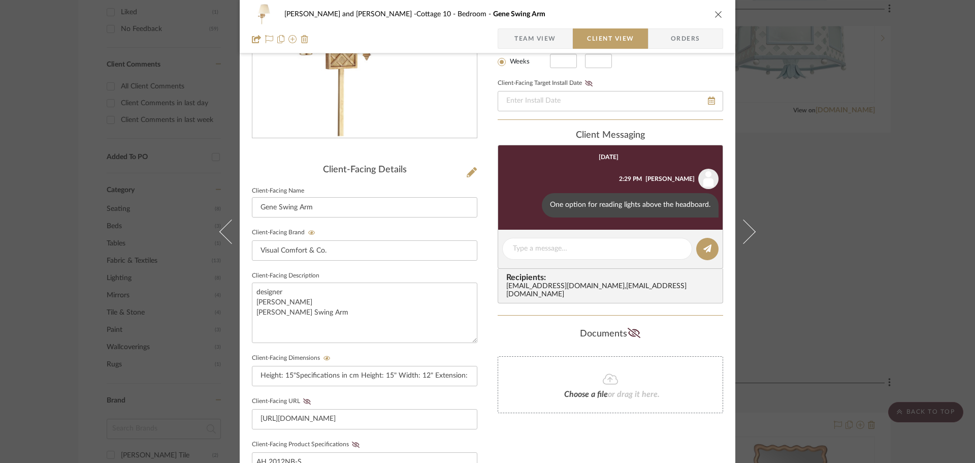
click at [801, 216] on div "Ginny and Gordon -Cottage 10 Bedroom Gene Swing Arm Team View Client View Order…" at bounding box center [487, 231] width 975 height 463
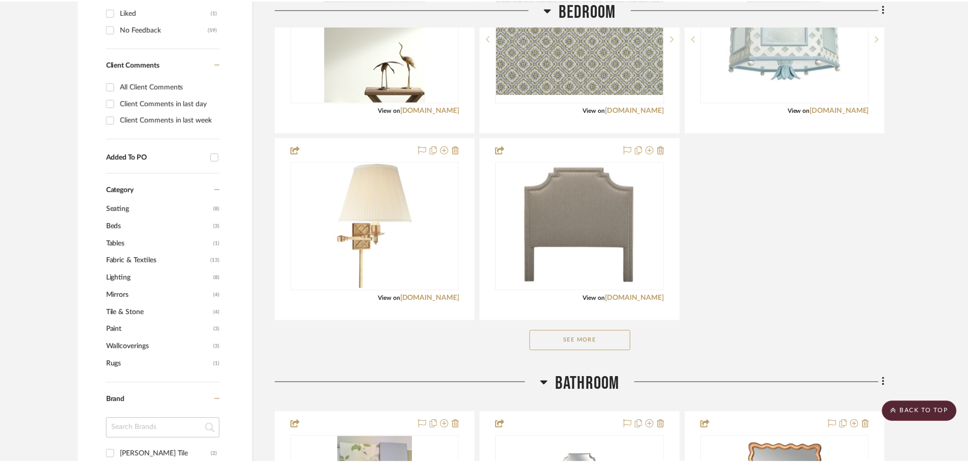
scroll to position [559, 0]
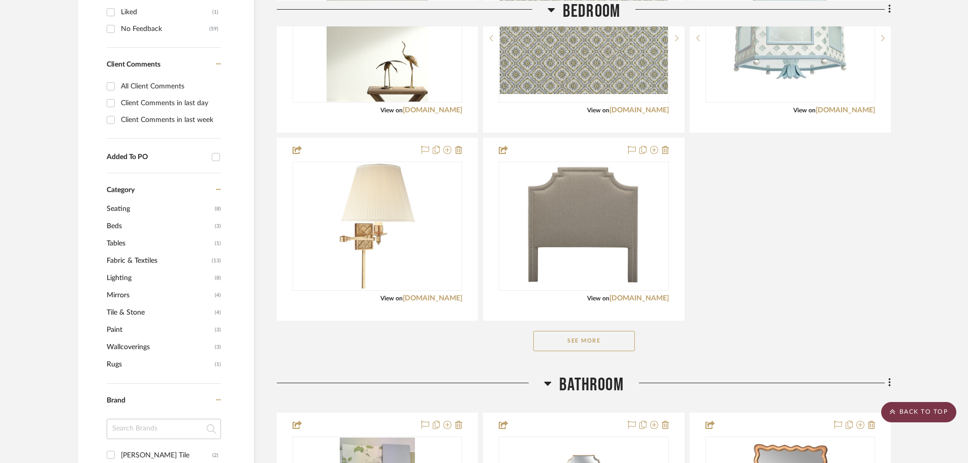
click at [927, 408] on scroll-to-top-button "BACK TO TOP" at bounding box center [919, 412] width 75 height 20
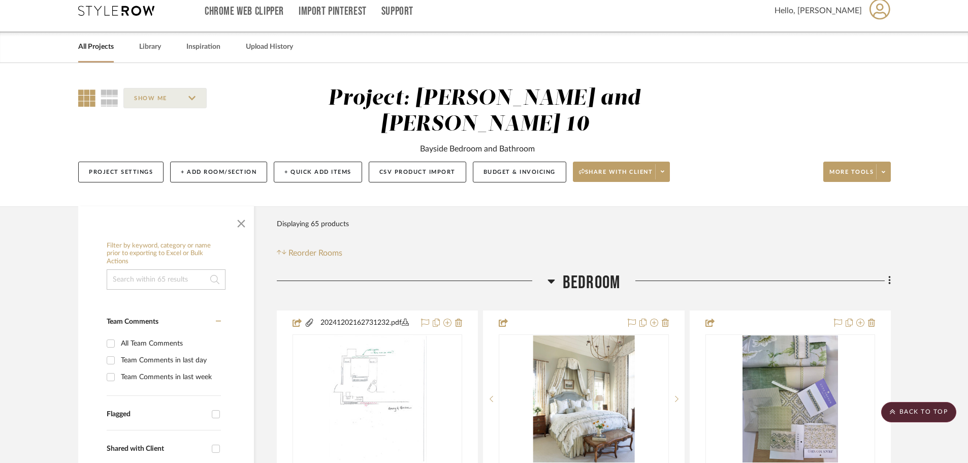
scroll to position [0, 0]
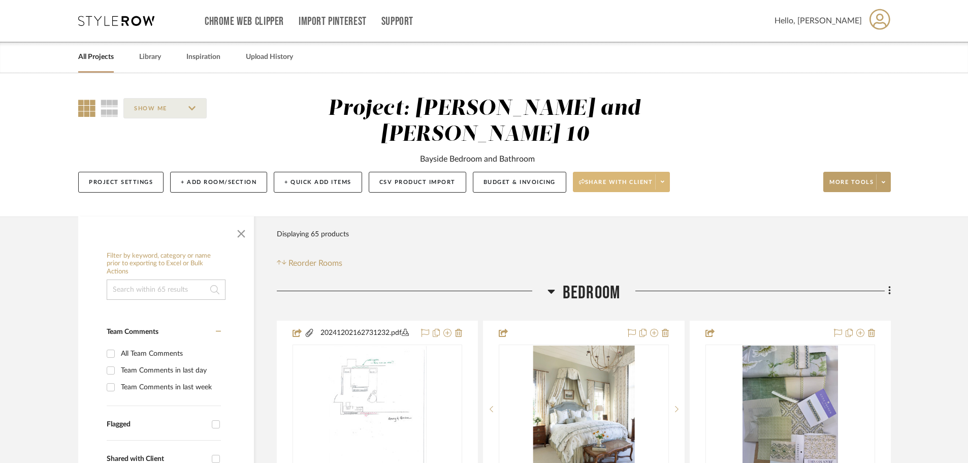
click at [590, 178] on span "Share with client" at bounding box center [616, 185] width 74 height 15
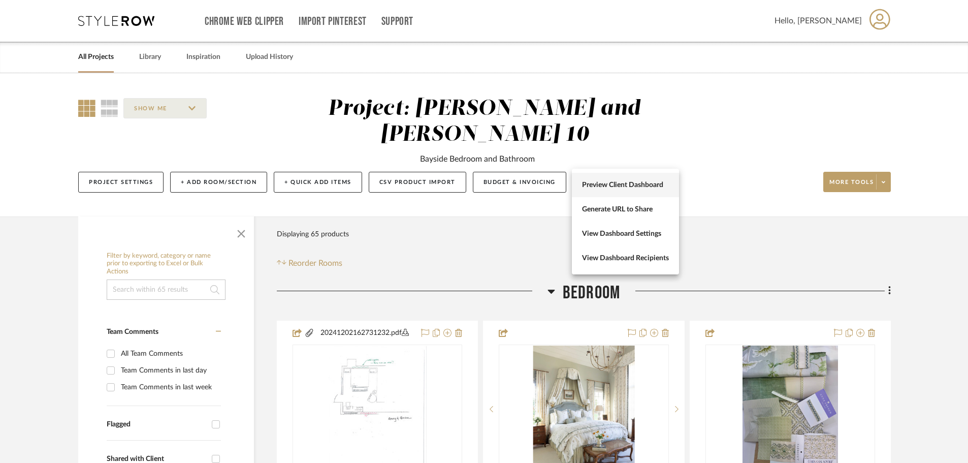
click at [636, 181] on span "Preview Client Dashboard" at bounding box center [625, 185] width 87 height 9
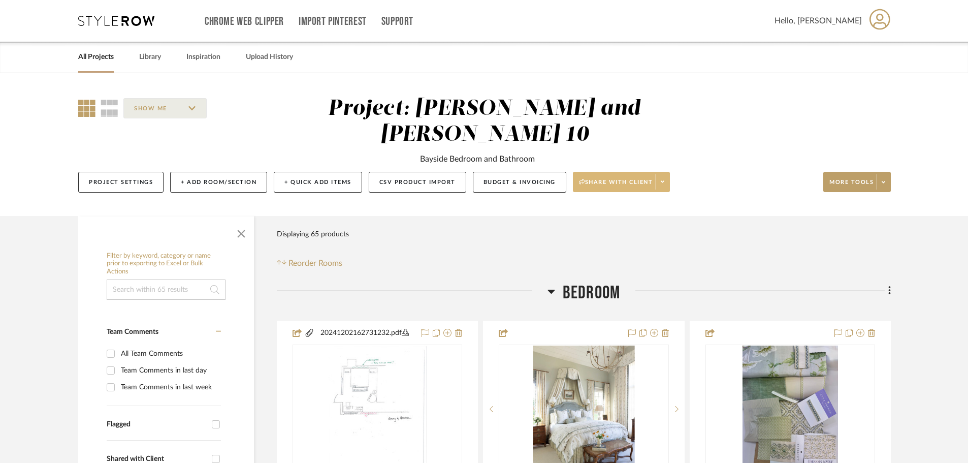
click at [621, 178] on span "Share with client" at bounding box center [616, 185] width 74 height 15
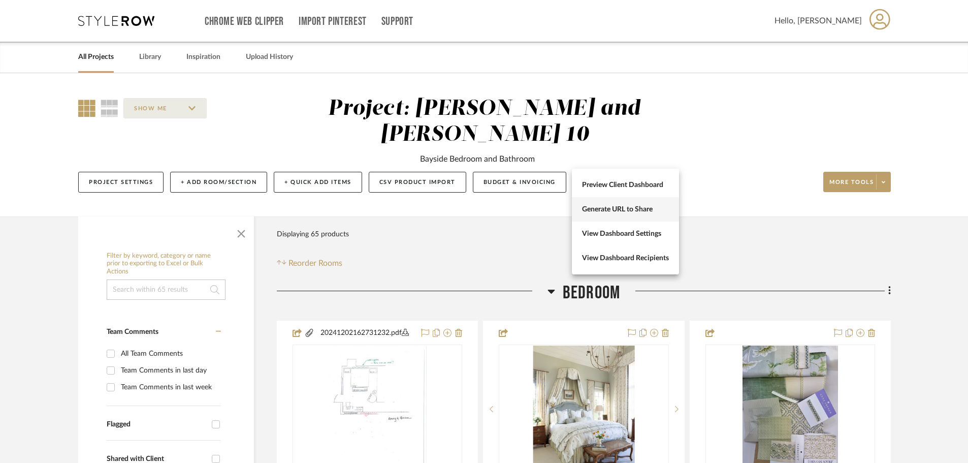
click at [615, 213] on span "Generate URL to Share" at bounding box center [625, 209] width 87 height 9
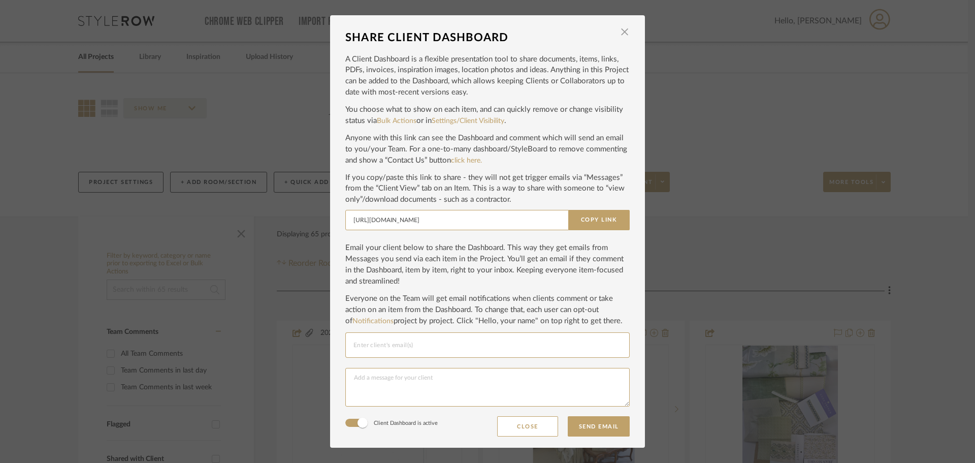
click at [382, 344] on input "Email selection" at bounding box center [488, 345] width 268 height 12
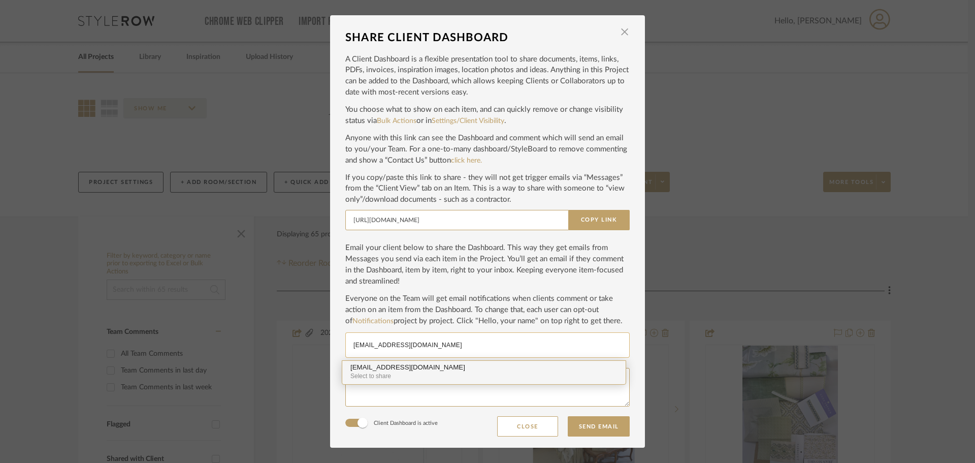
type input "ginnyhayden12@gmail.com"
click at [391, 366] on div "ginnyhayden12@gmail.com" at bounding box center [484, 368] width 267 height 8
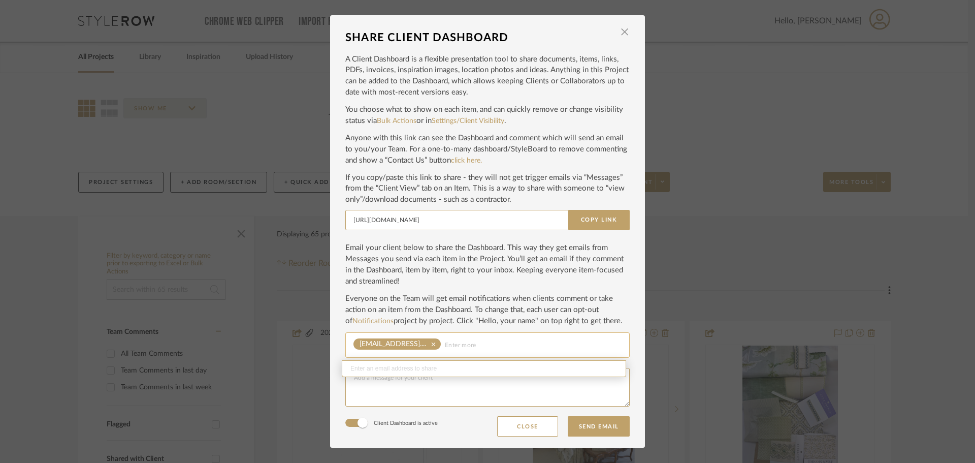
click at [466, 345] on input "Email selection" at bounding box center [533, 345] width 177 height 12
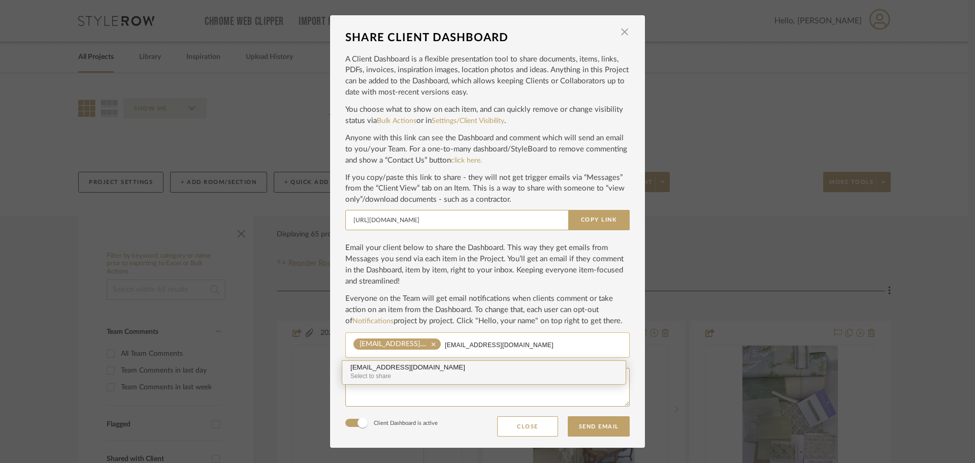
type input "gpfisher3@gmail.com"
click at [425, 365] on div "gpfisher3@gmail.com" at bounding box center [484, 368] width 267 height 8
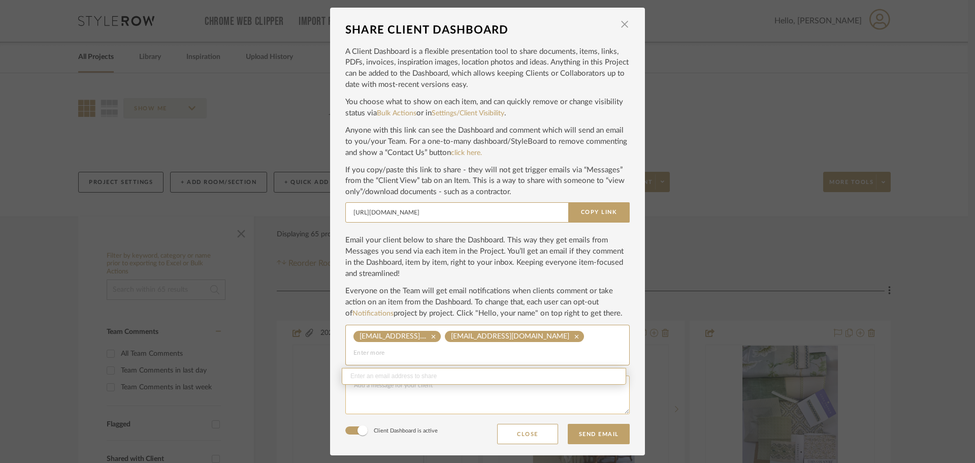
click at [392, 387] on textarea at bounding box center [487, 394] width 285 height 39
type textarea "I"
click at [498, 387] on textarea "Congrats on your wedding! Please review the portfolio" at bounding box center [487, 394] width 285 height 39
type textarea "Congrats on your wedding! Please review the portfolio. I need selections made a…"
click at [586, 433] on button "Send Email" at bounding box center [599, 434] width 62 height 20
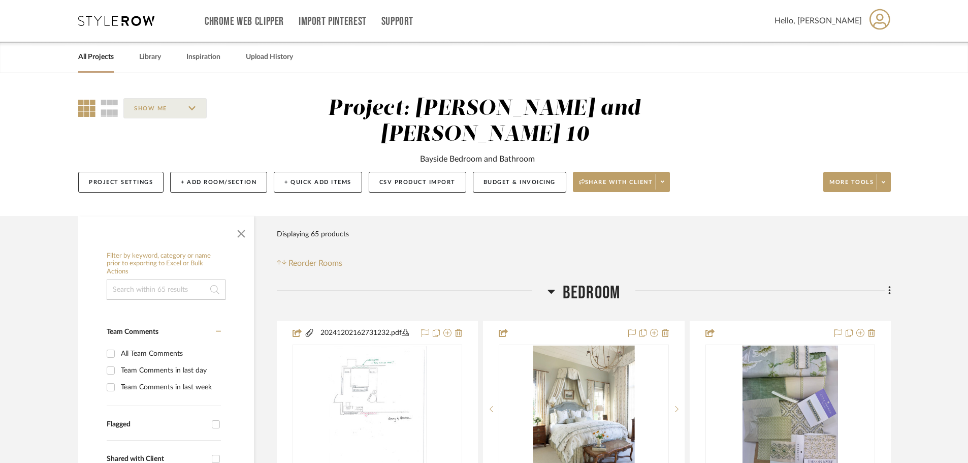
click at [96, 51] on link "All Projects" at bounding box center [96, 57] width 36 height 14
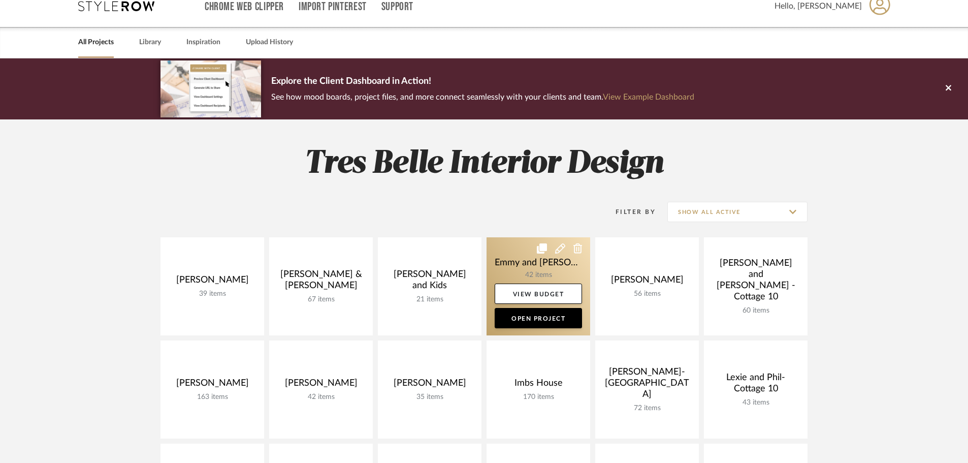
scroll to position [152, 0]
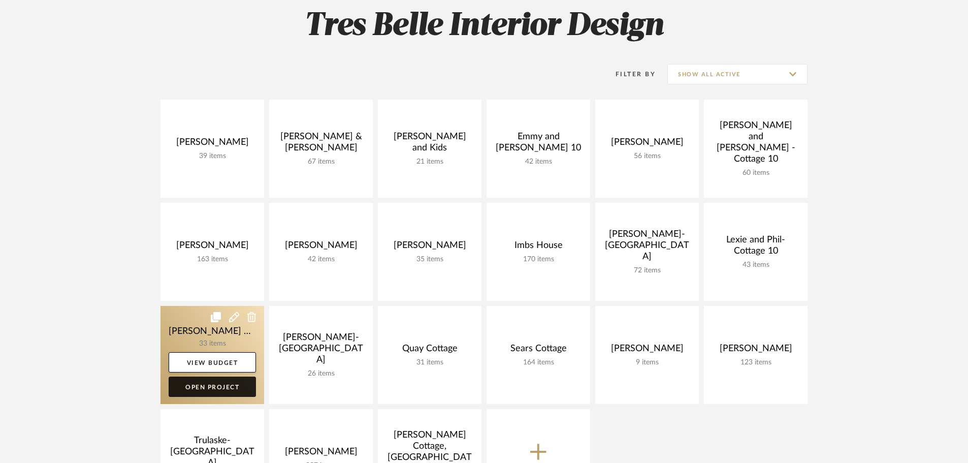
click at [206, 388] on link "Open Project" at bounding box center [212, 386] width 87 height 20
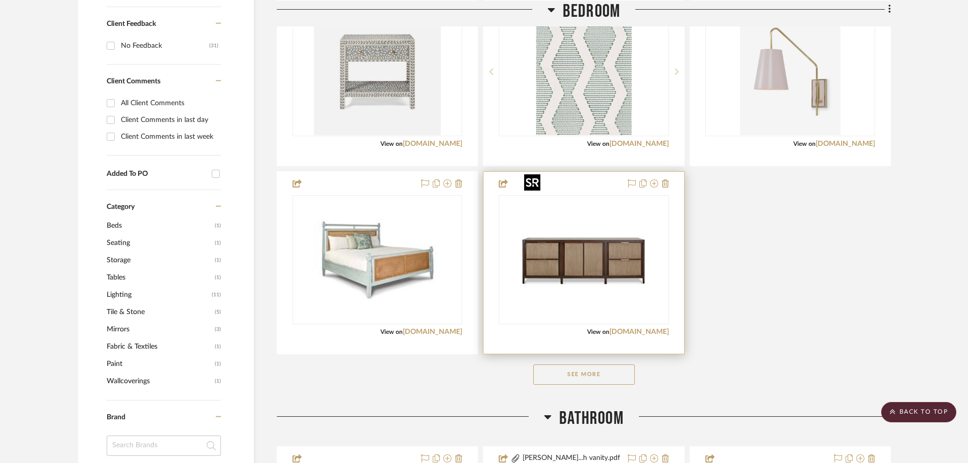
scroll to position [660, 0]
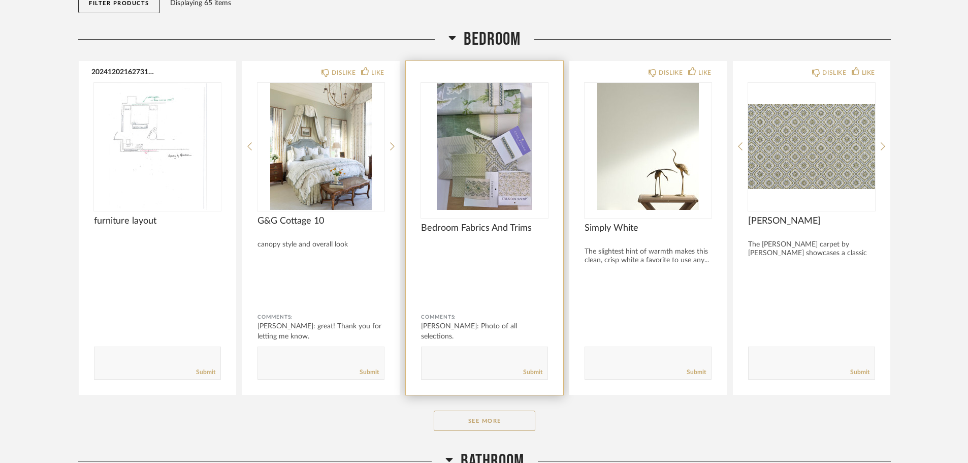
scroll to position [152, 0]
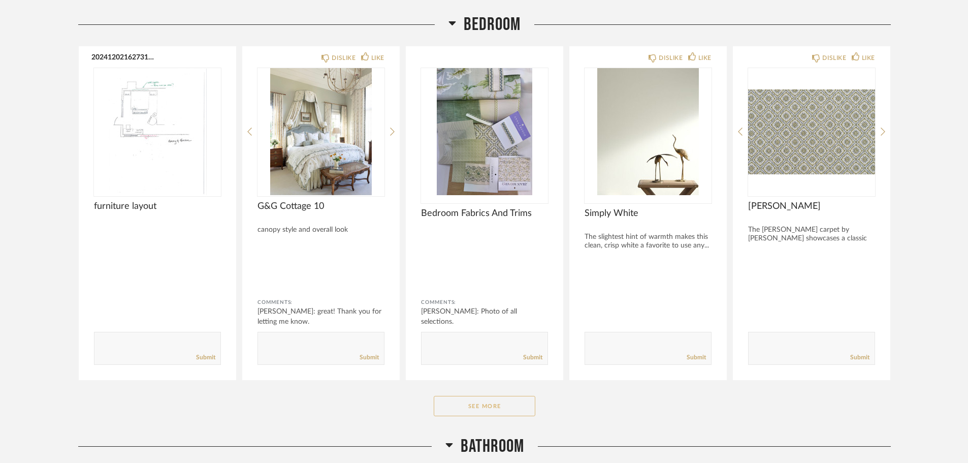
click at [498, 401] on button "See More" at bounding box center [485, 406] width 102 height 20
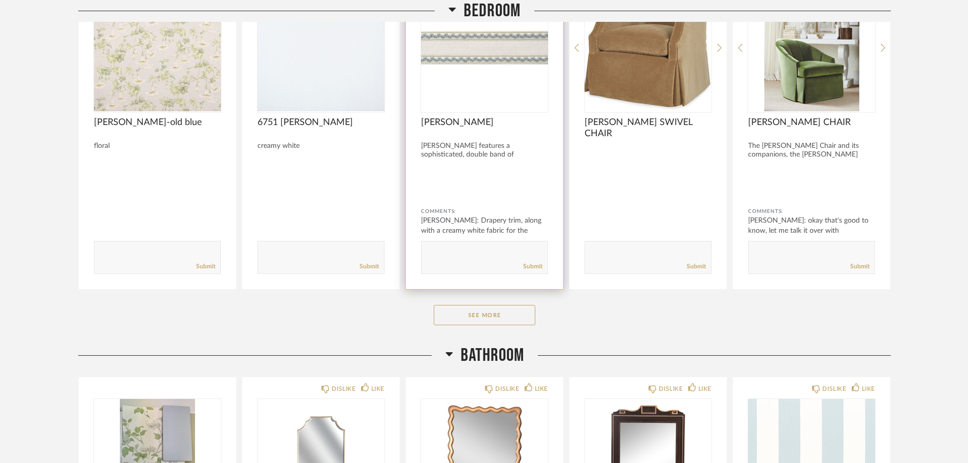
scroll to position [1626, 0]
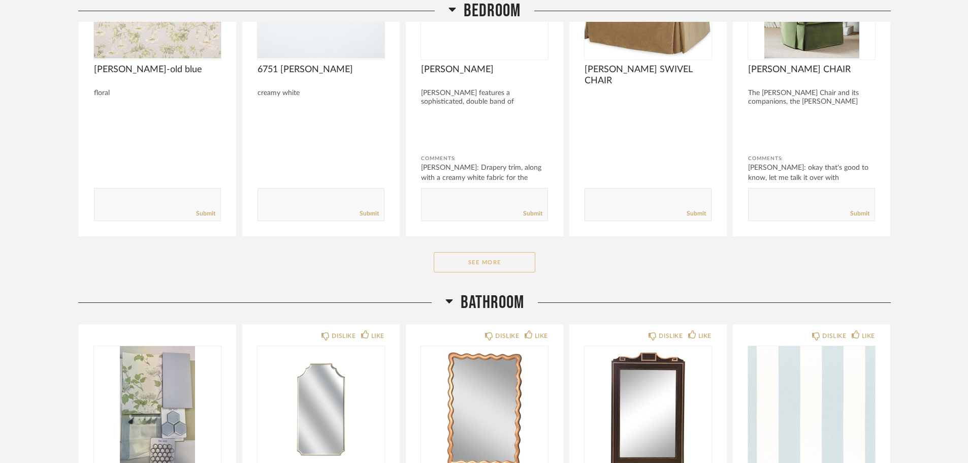
click at [463, 259] on button "See More" at bounding box center [485, 262] width 102 height 20
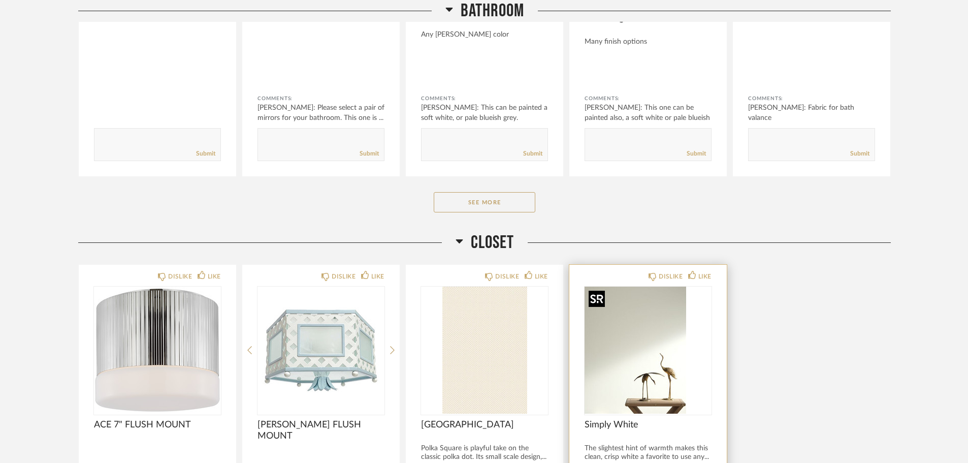
scroll to position [2845, 0]
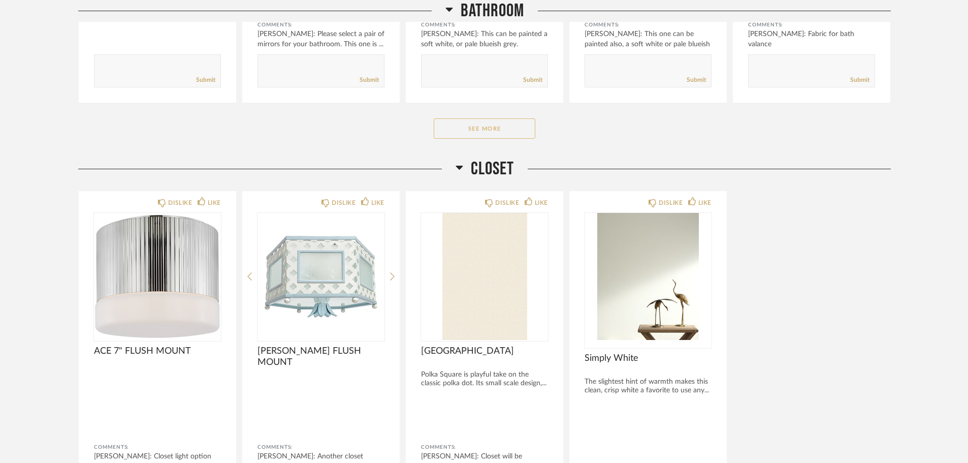
click at [511, 135] on button "See More" at bounding box center [485, 128] width 102 height 20
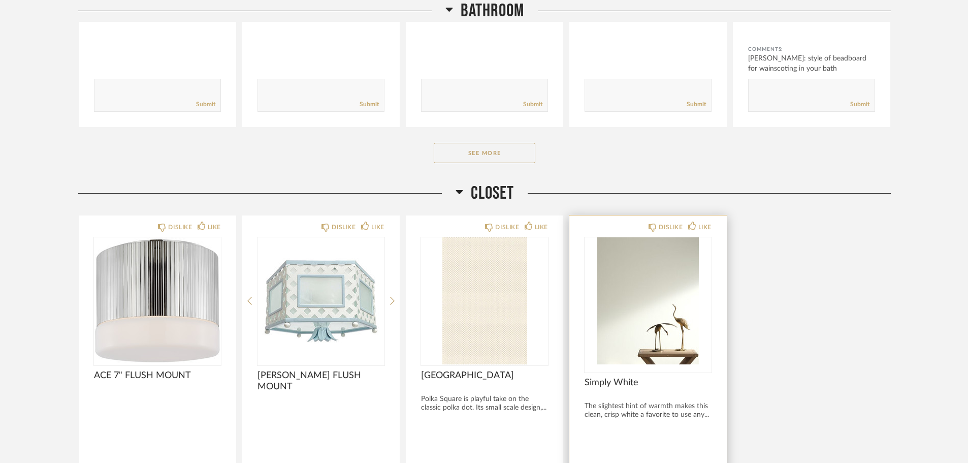
scroll to position [4335, 0]
